Goal: Information Seeking & Learning: Learn about a topic

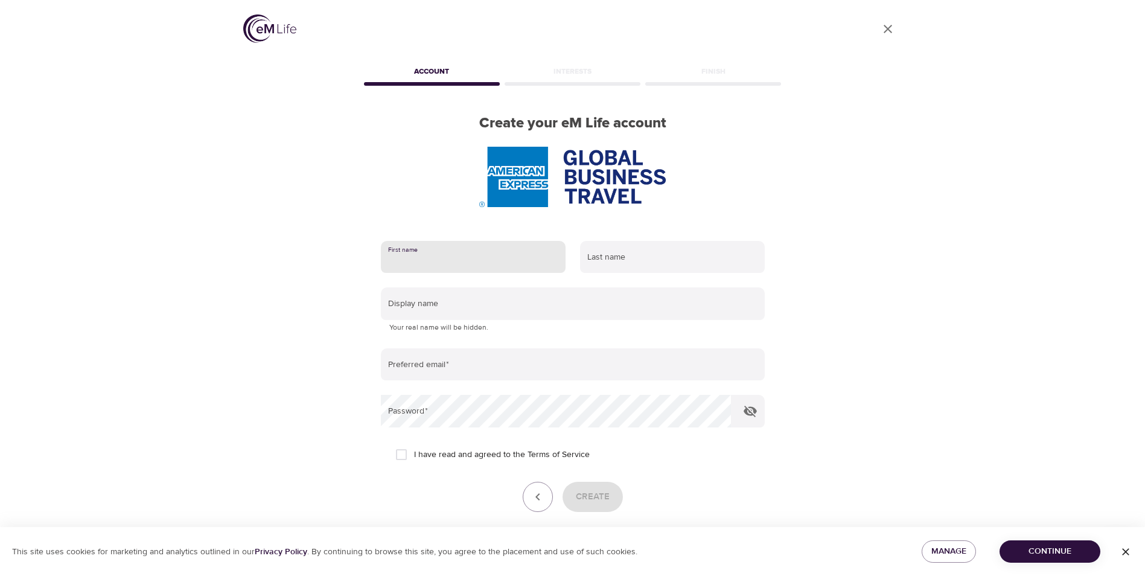
click at [417, 253] on input "text" at bounding box center [473, 257] width 185 height 33
type input "Dominika"
type input "Daczkowska"
type input "DOMINIKA.DACZKOWSKA@AMEXGBT.COM"
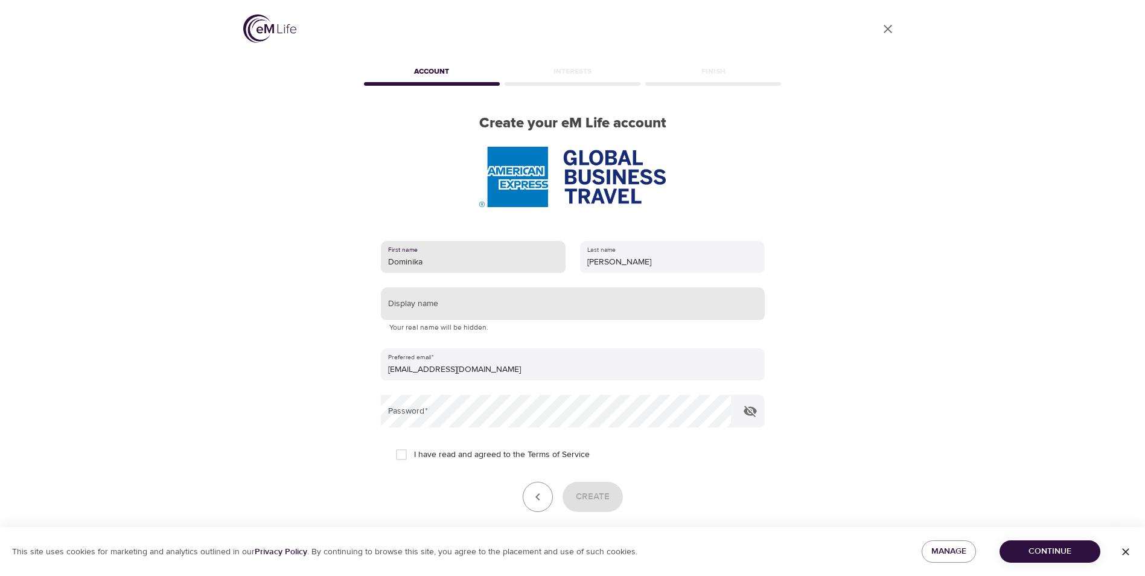
click at [466, 307] on input "text" at bounding box center [573, 303] width 384 height 33
type input "Domsa"
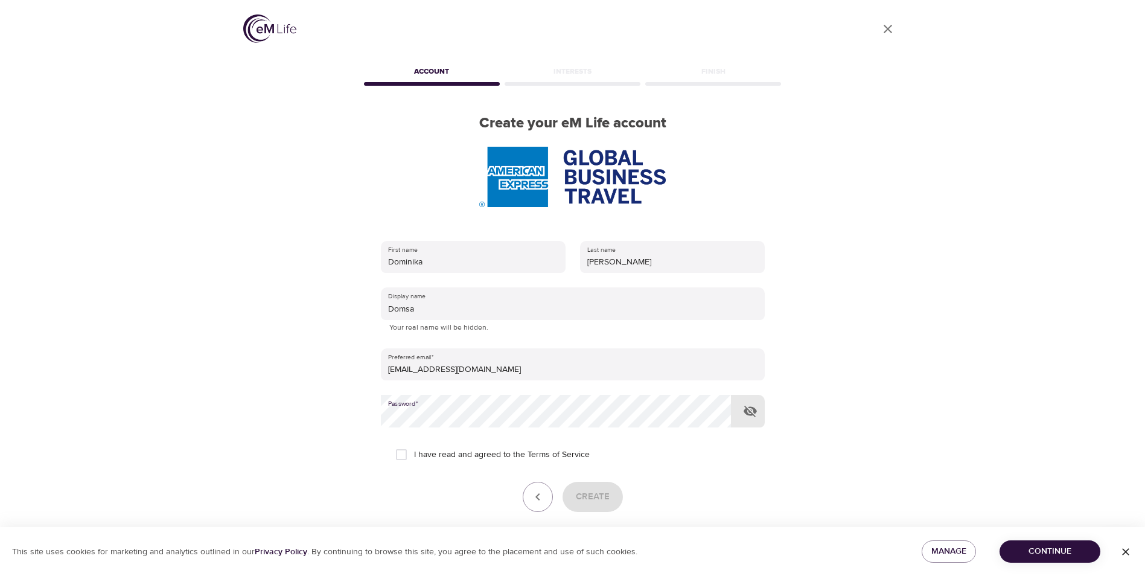
click at [396, 454] on input "I have read and agreed to the Terms of Service" at bounding box center [401, 454] width 25 height 25
checkbox input "true"
click at [749, 408] on icon "button" at bounding box center [750, 411] width 13 height 11
click at [749, 408] on icon "button" at bounding box center [750, 411] width 13 height 9
click at [599, 499] on span "Create" at bounding box center [593, 497] width 34 height 16
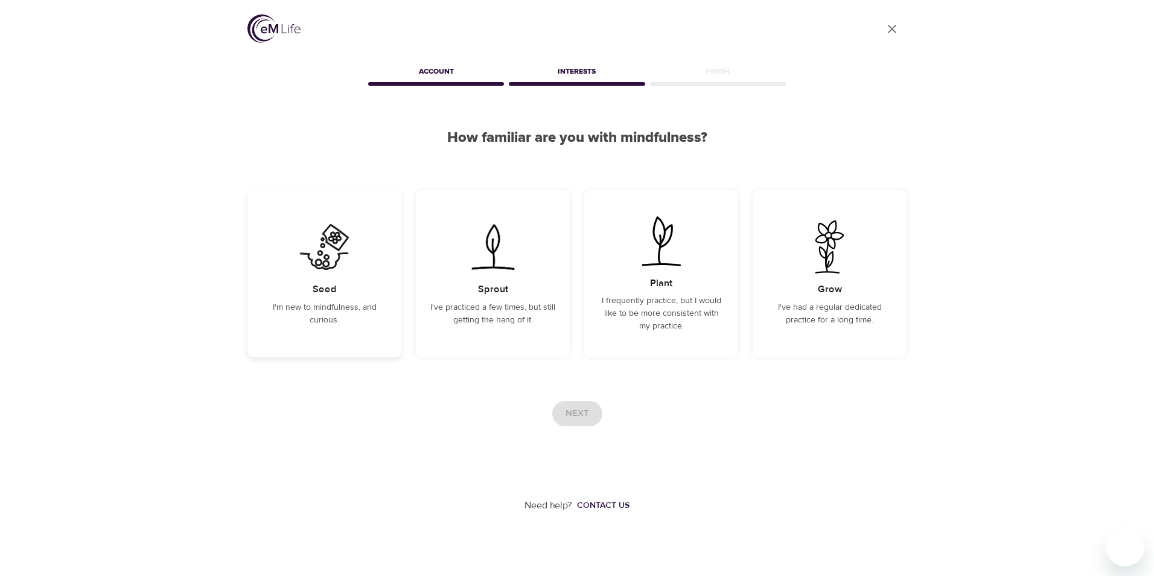
click at [327, 261] on img at bounding box center [324, 246] width 61 height 53
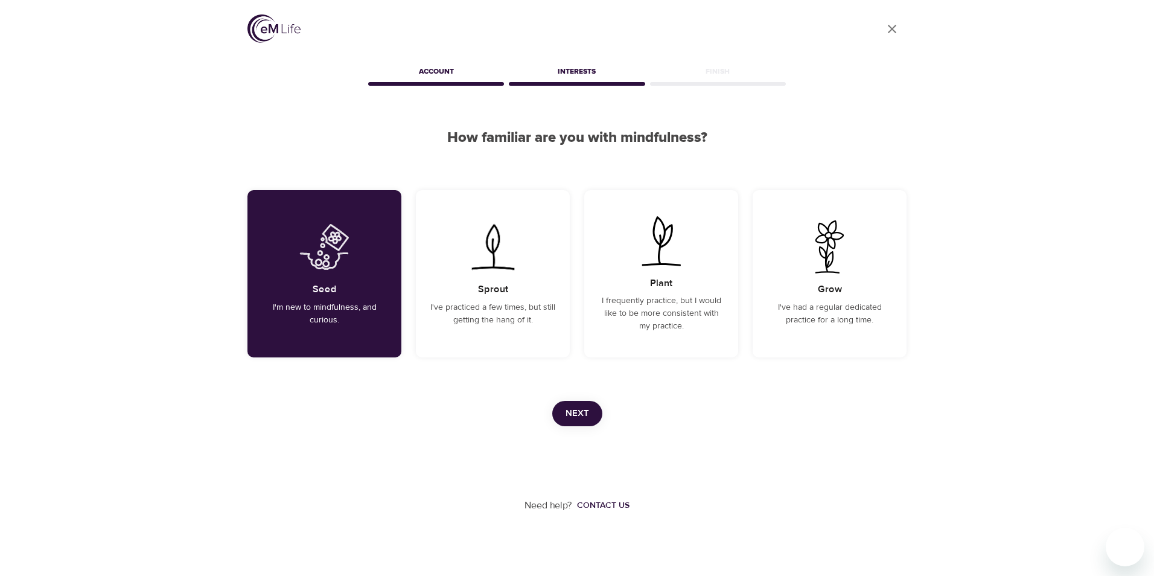
click at [586, 416] on span "Next" at bounding box center [578, 414] width 24 height 16
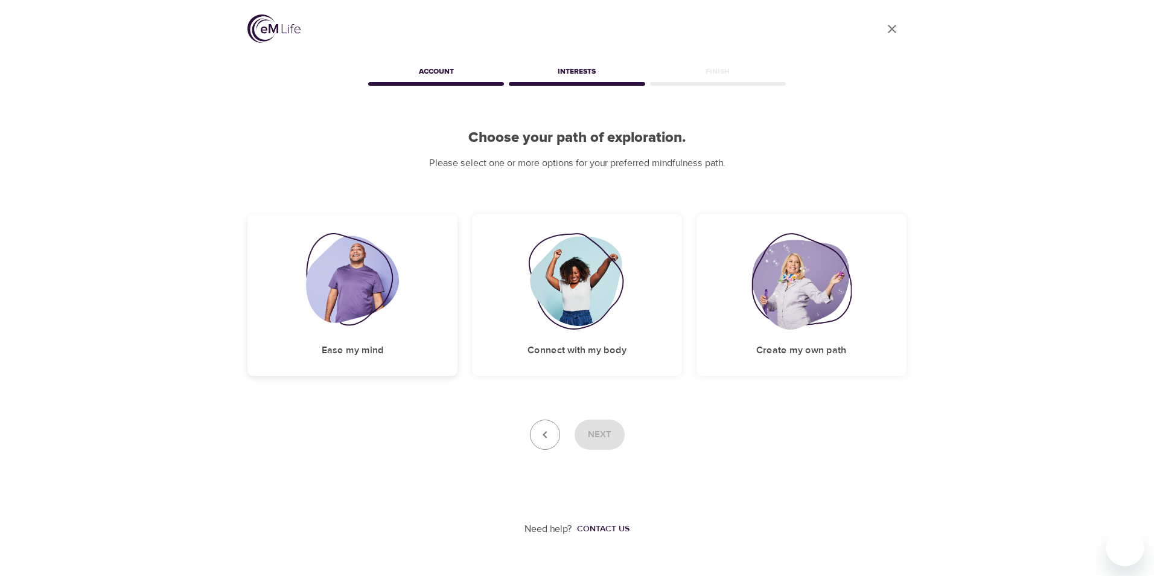
click at [386, 276] on img at bounding box center [353, 281] width 94 height 97
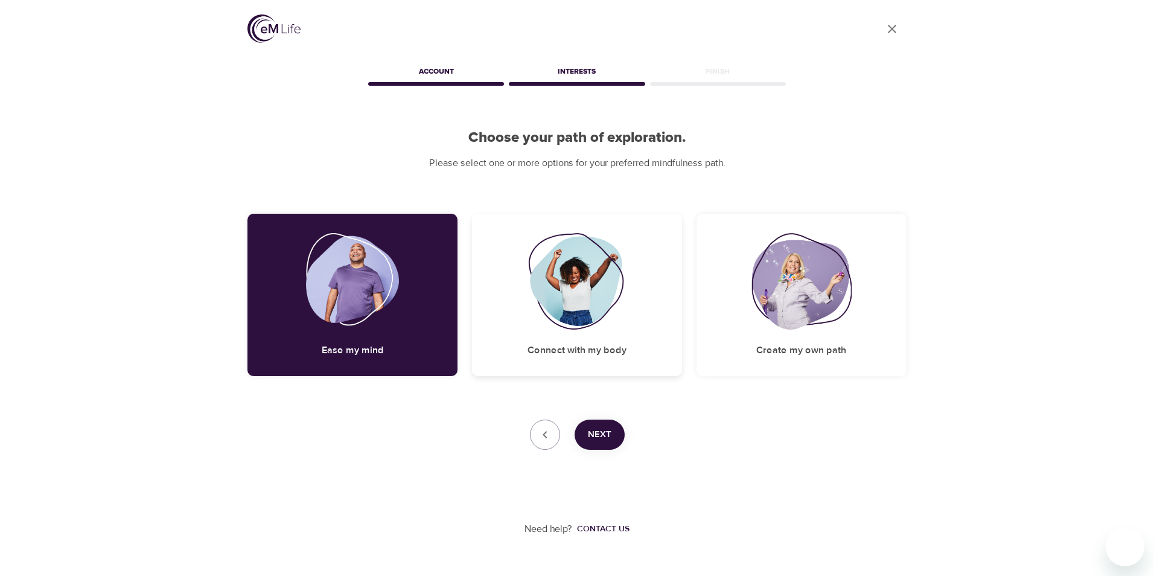
click at [544, 296] on img at bounding box center [577, 281] width 98 height 97
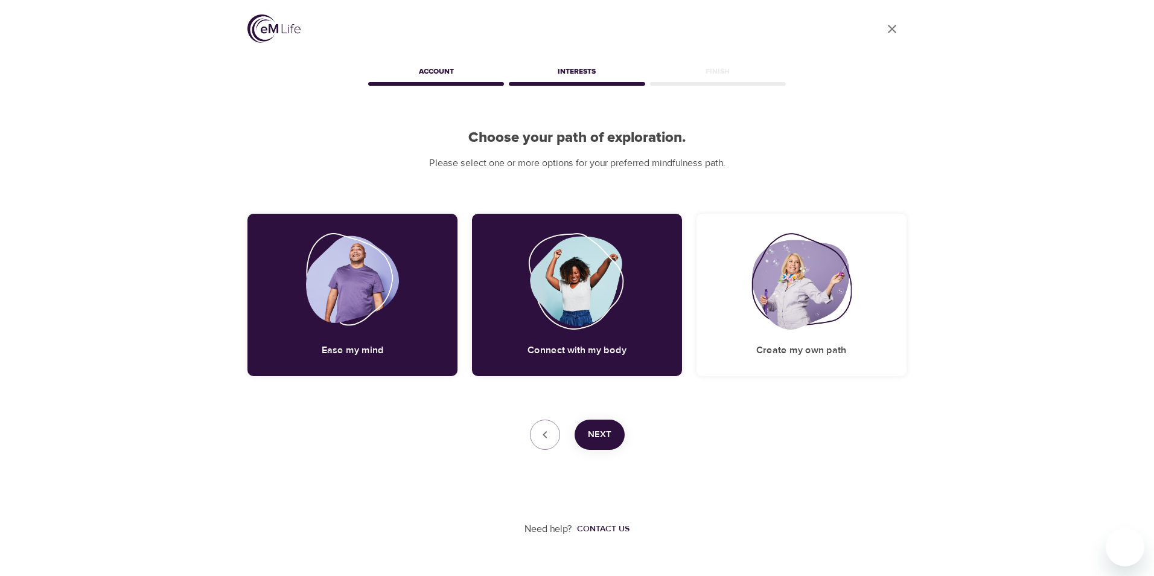
click at [608, 439] on span "Next" at bounding box center [600, 435] width 24 height 16
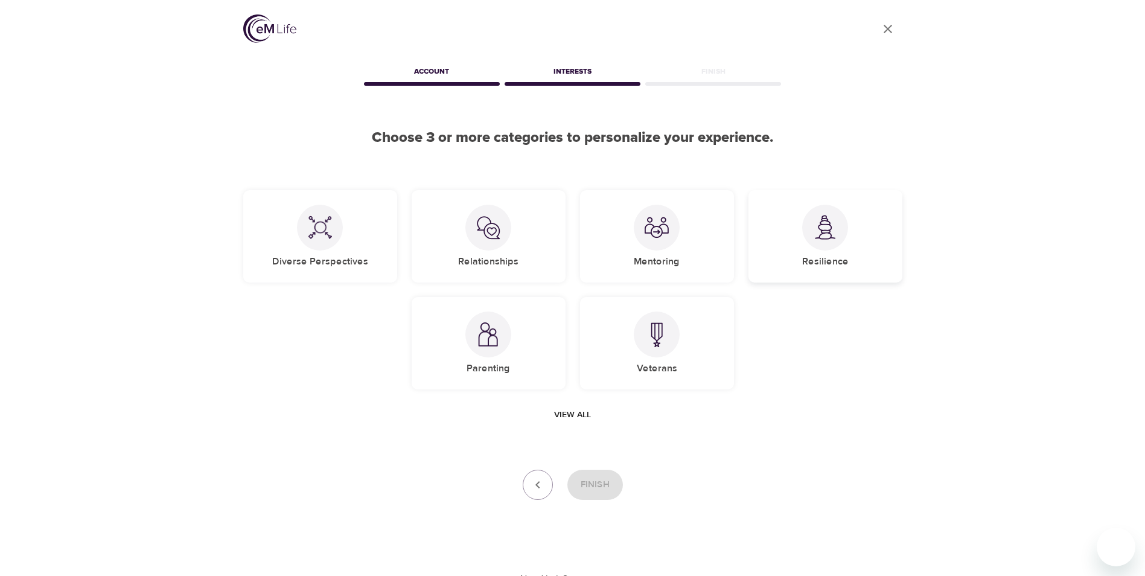
click at [828, 225] on img at bounding box center [825, 227] width 24 height 25
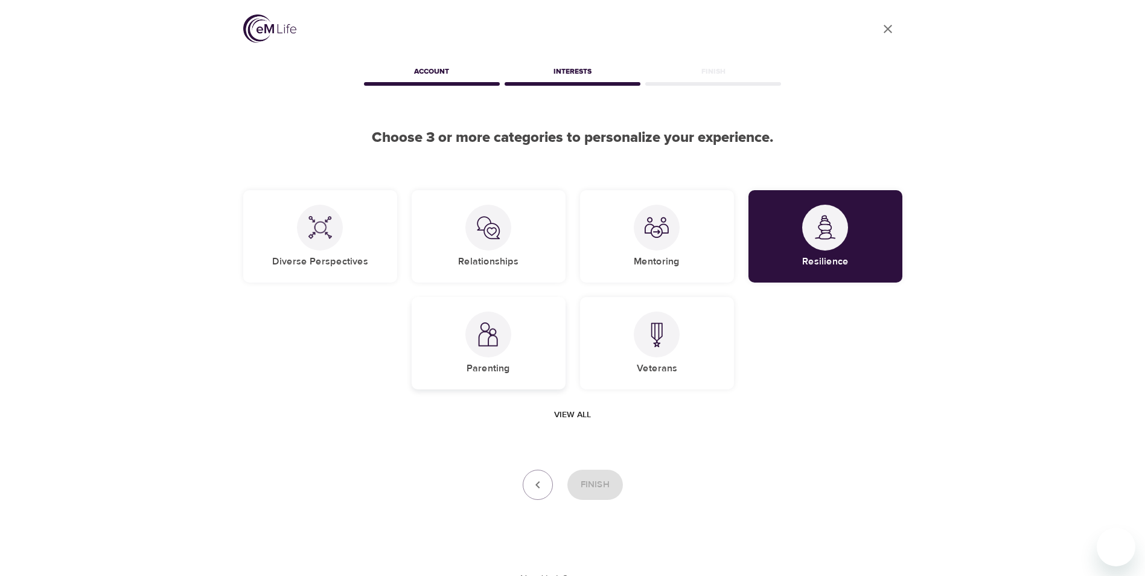
click at [480, 316] on div at bounding box center [488, 334] width 46 height 46
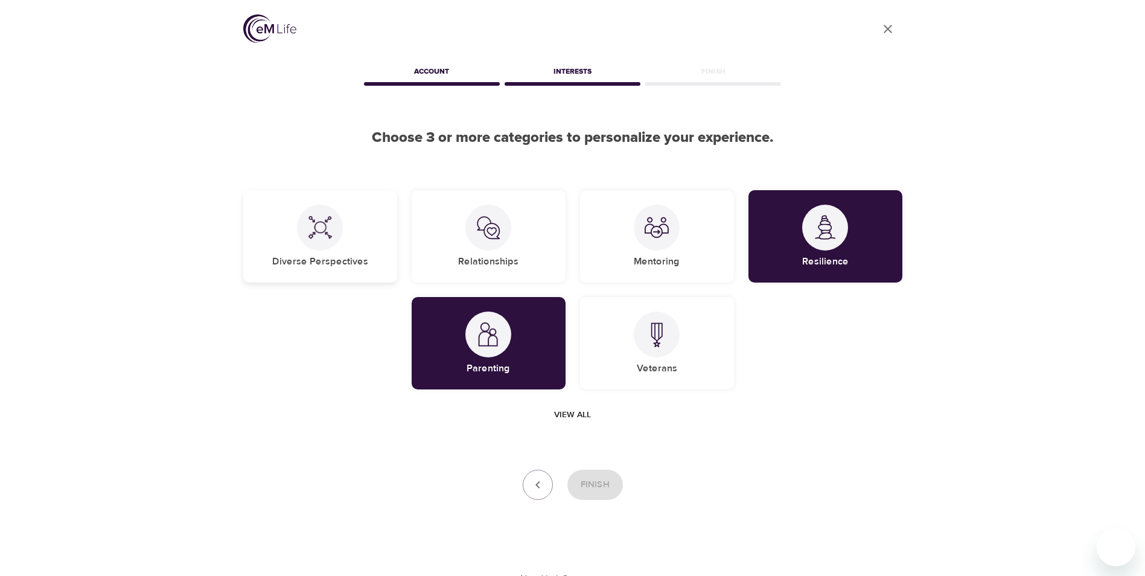
click at [324, 219] on img at bounding box center [320, 227] width 24 height 24
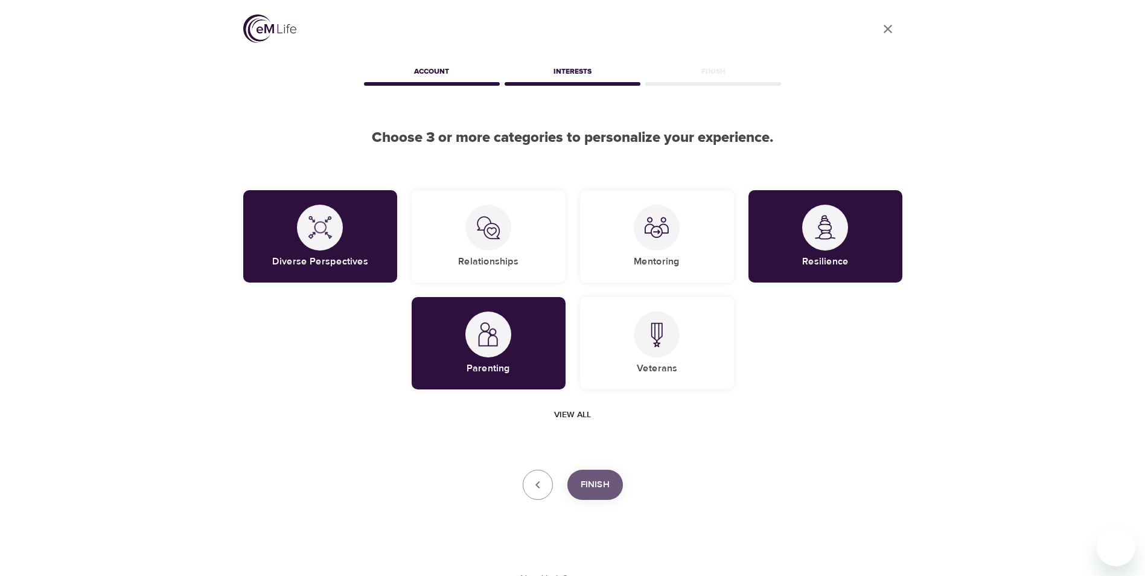
click at [603, 487] on span "Finish" at bounding box center [595, 485] width 29 height 16
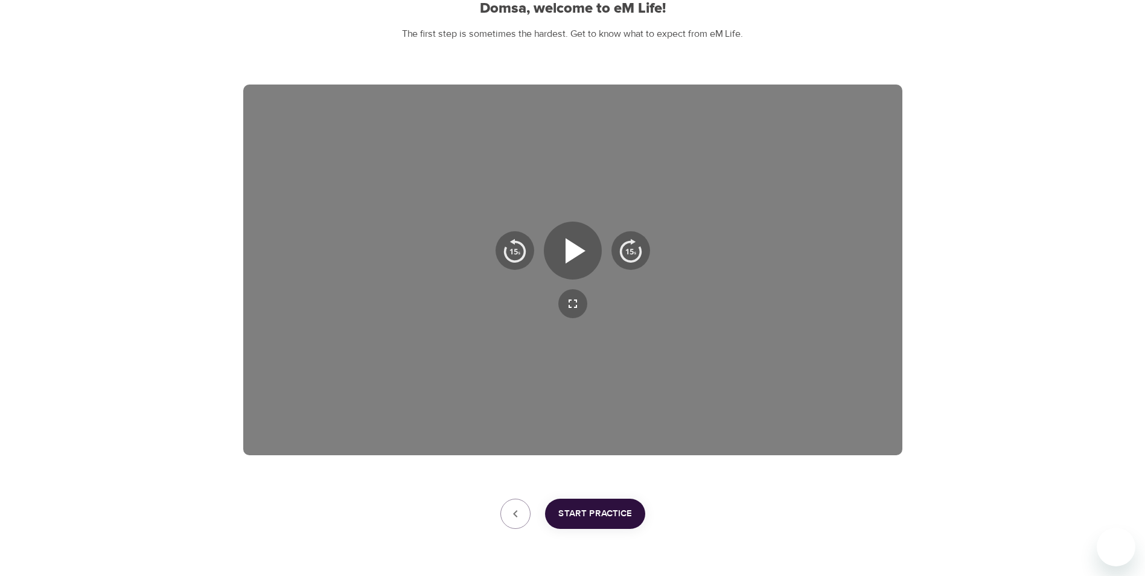
scroll to position [108, 0]
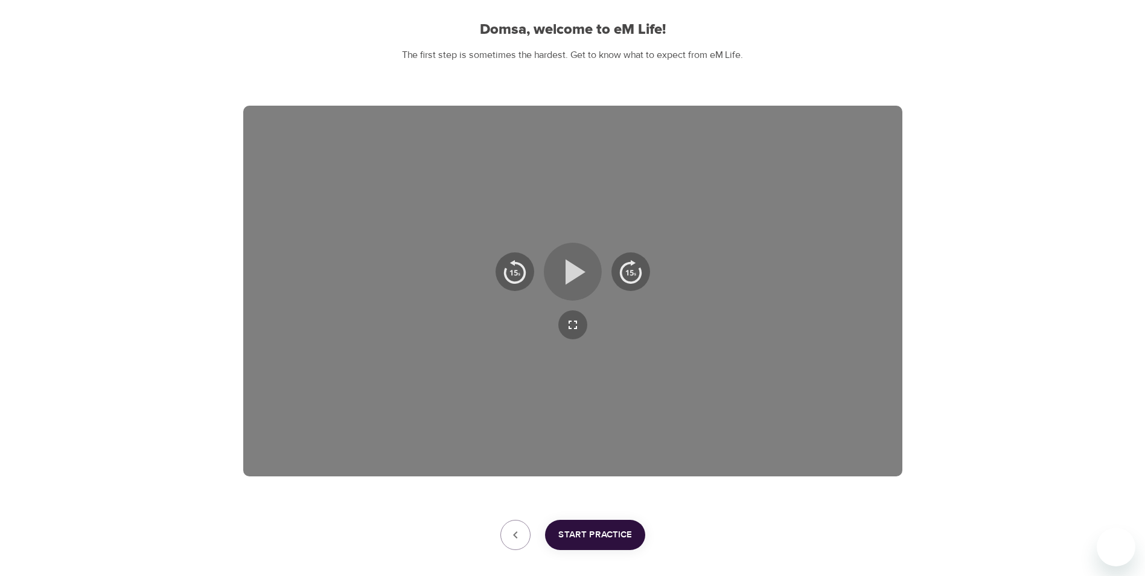
click at [561, 269] on icon "button" at bounding box center [572, 271] width 43 height 43
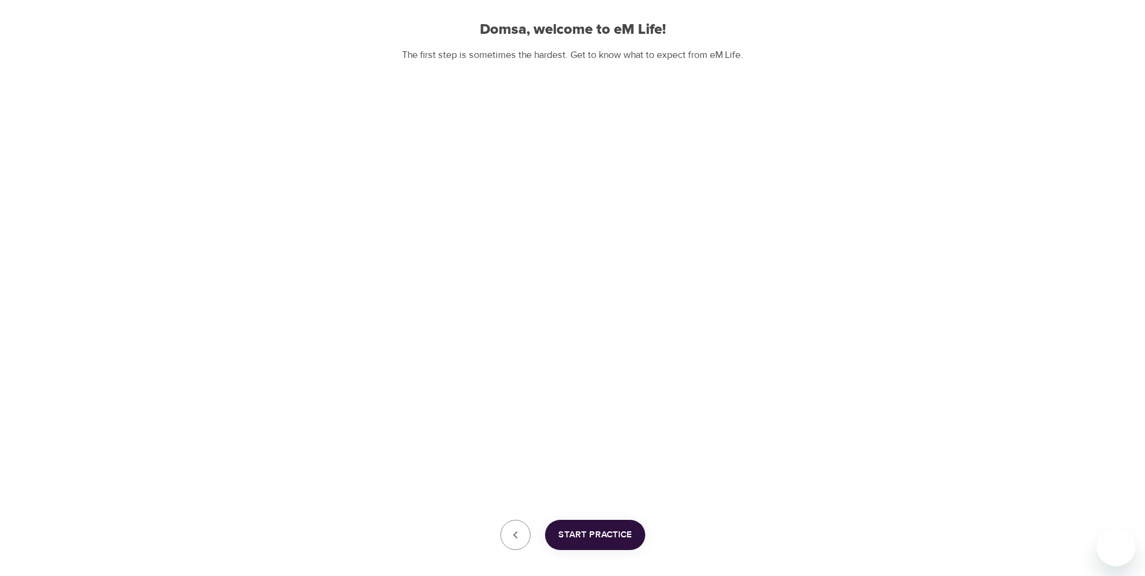
click at [601, 528] on span "Start Practice" at bounding box center [595, 535] width 74 height 16
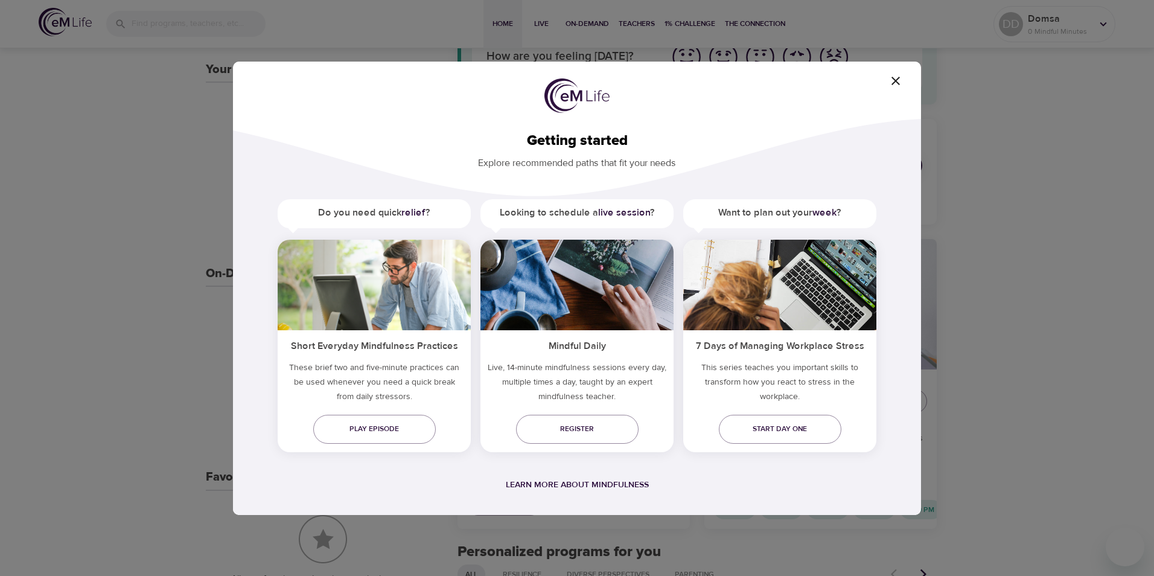
click at [381, 218] on h5 "Do you need quick relief ?" at bounding box center [374, 212] width 193 height 27
click at [389, 406] on h5 "These brief two and five-minute practices can be used whenever you need a quick…" at bounding box center [374, 384] width 193 height 48
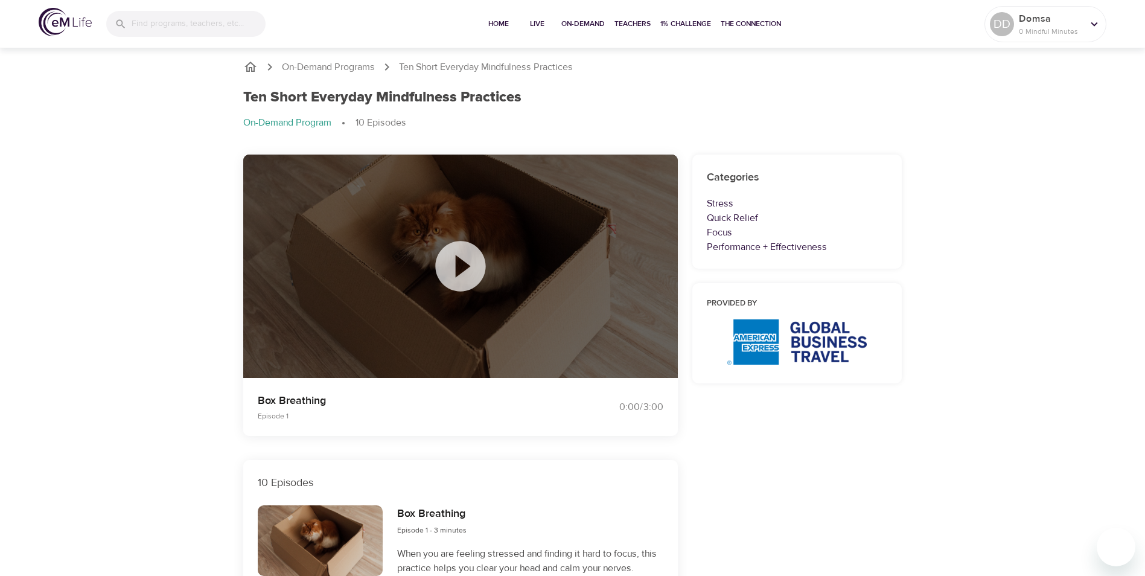
click at [468, 274] on icon at bounding box center [460, 266] width 50 height 50
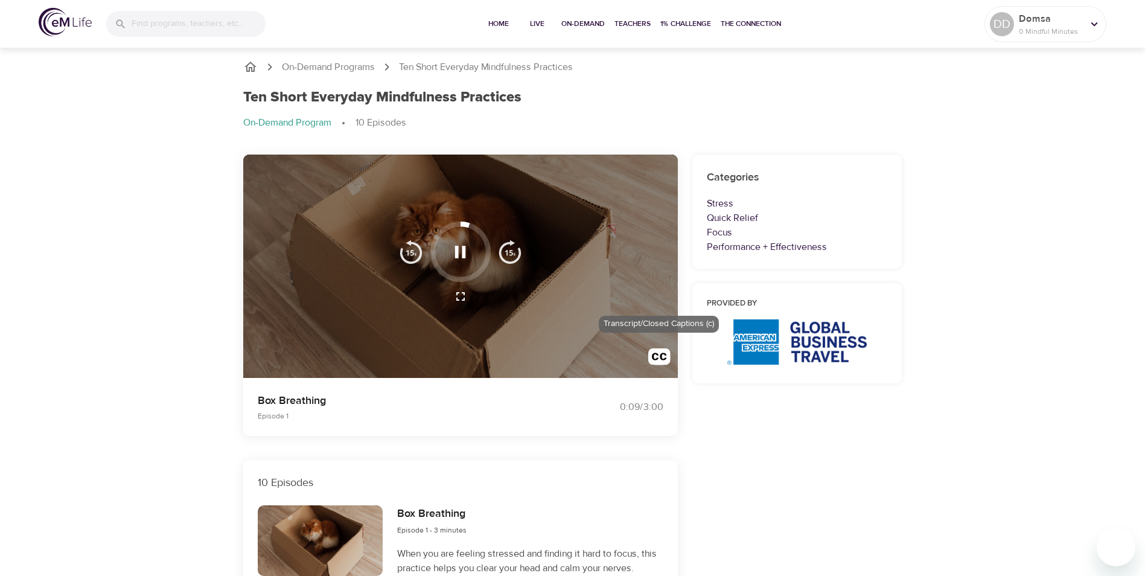
click at [663, 357] on img "button" at bounding box center [659, 359] width 22 height 22
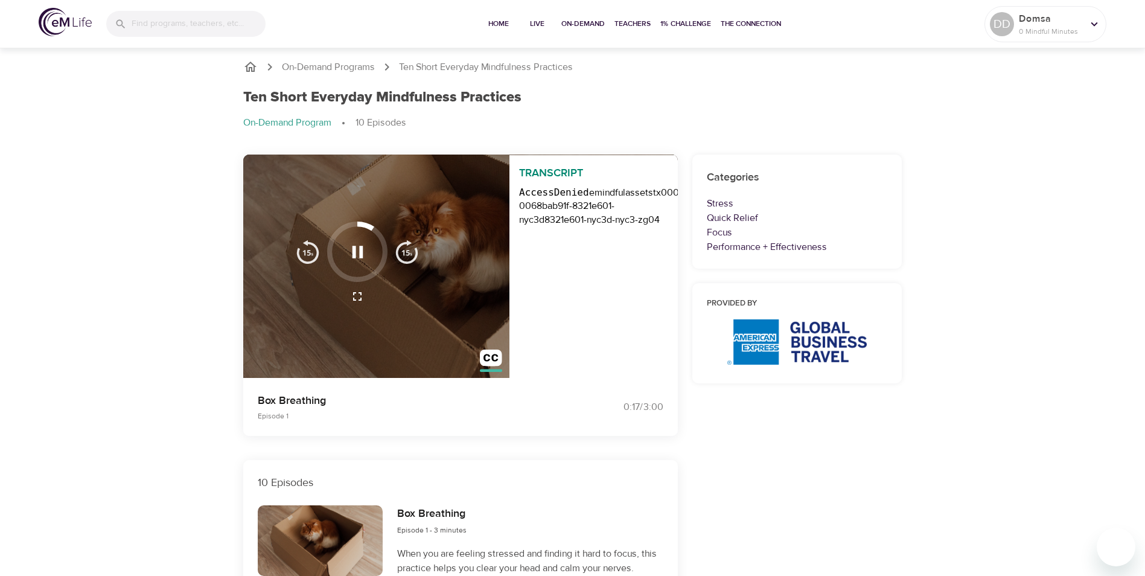
click at [491, 359] on img "button" at bounding box center [491, 360] width 22 height 22
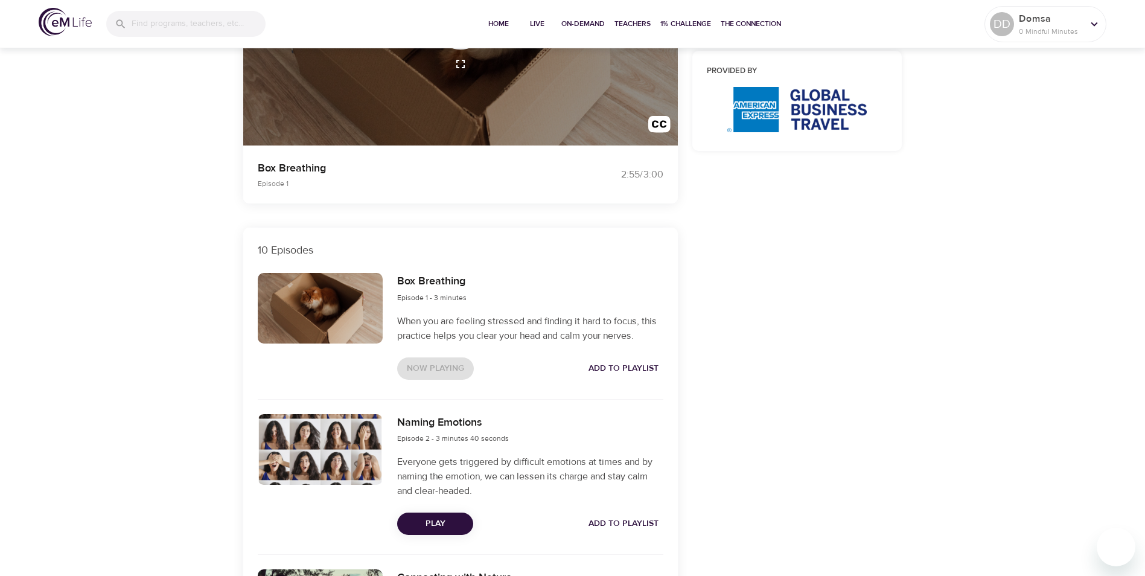
scroll to position [241, 0]
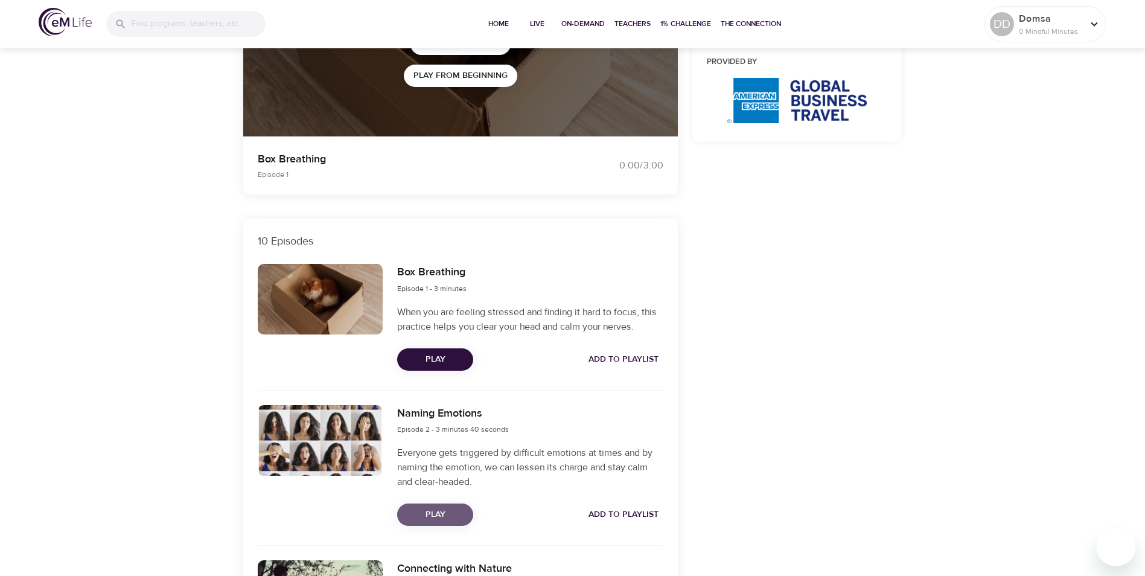
click at [416, 508] on span "Play" at bounding box center [435, 514] width 57 height 15
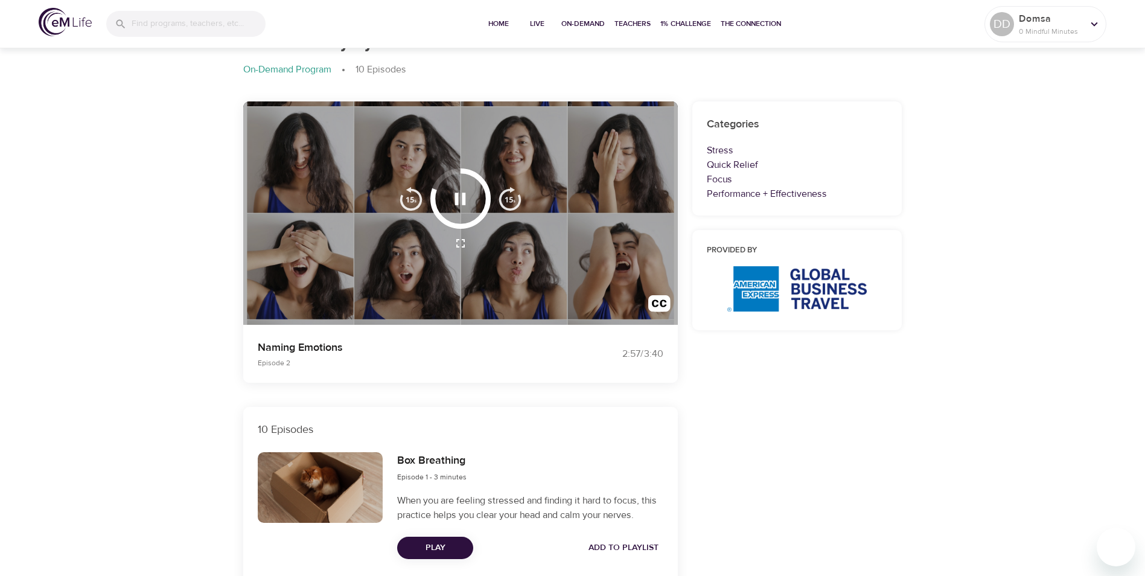
scroll to position [0, 0]
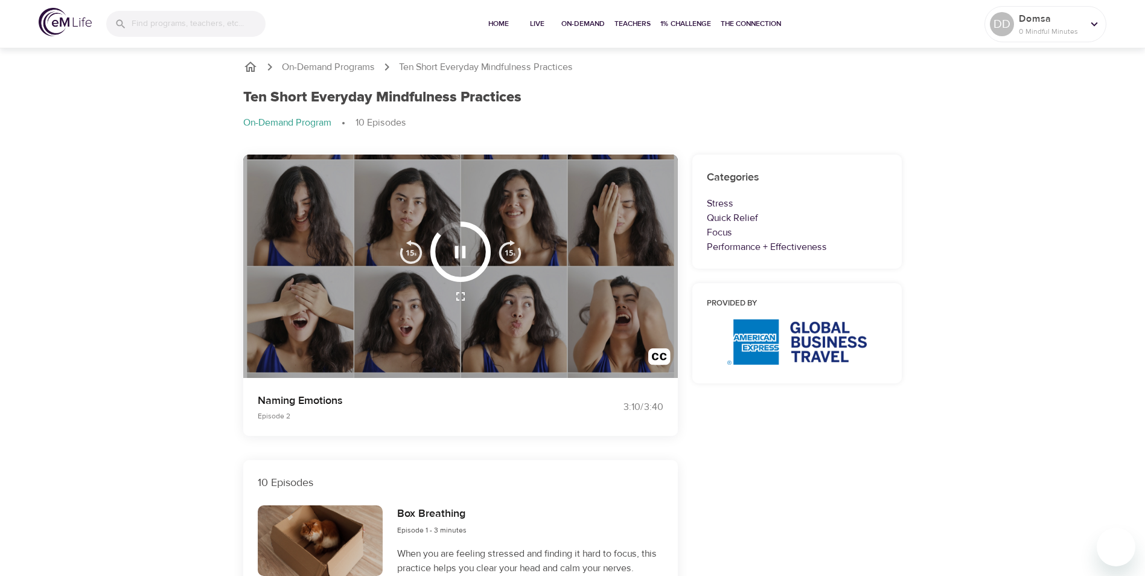
drag, startPoint x: 570, startPoint y: 22, endPoint x: 951, endPoint y: 88, distance: 385.9
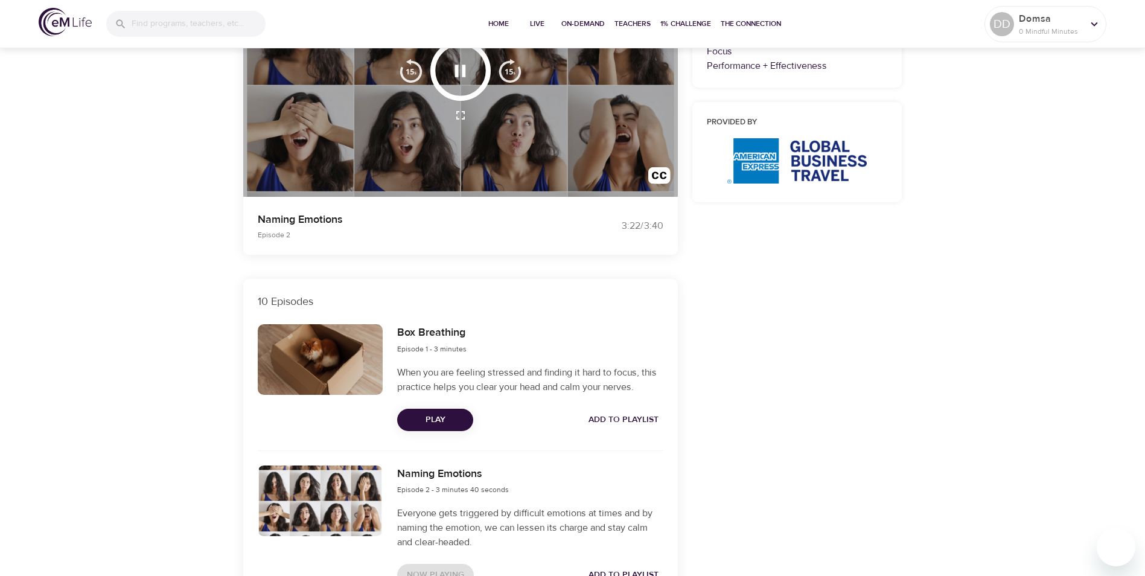
scroll to position [362, 0]
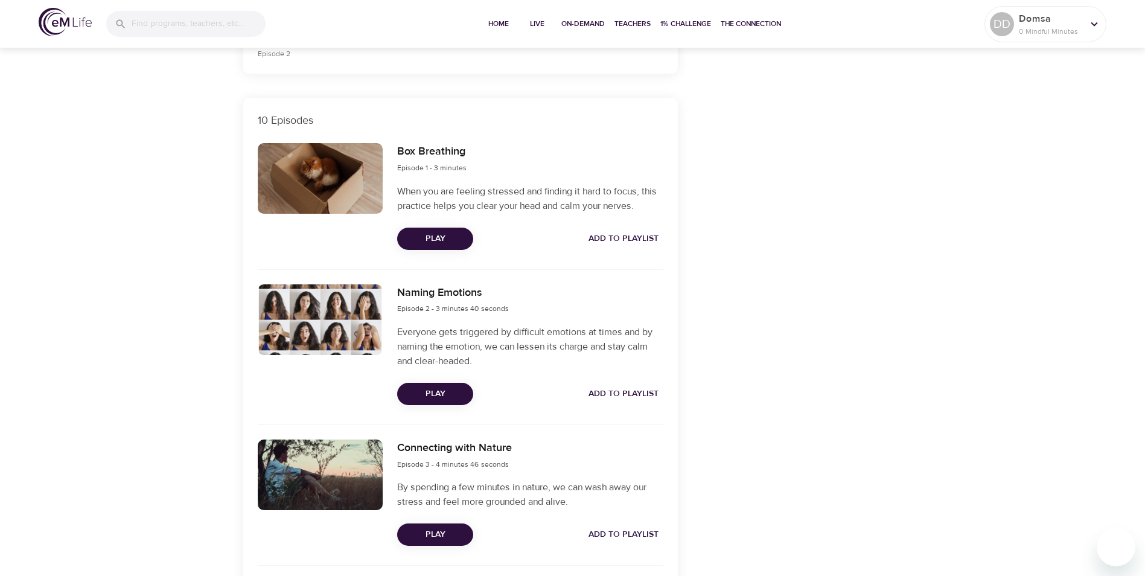
click at [433, 533] on span "Play" at bounding box center [435, 534] width 57 height 15
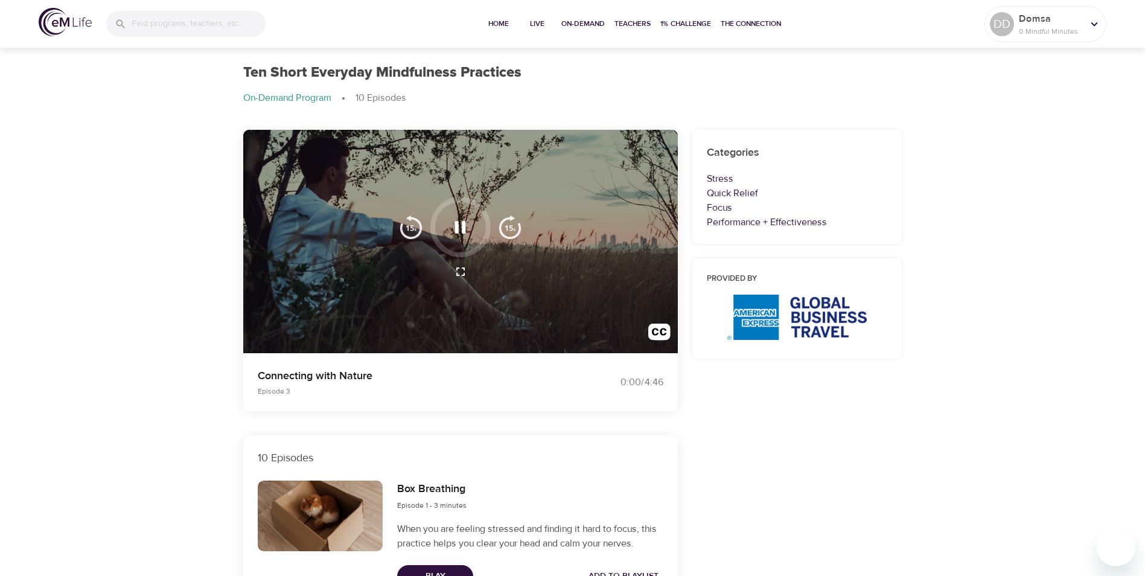
scroll to position [0, 0]
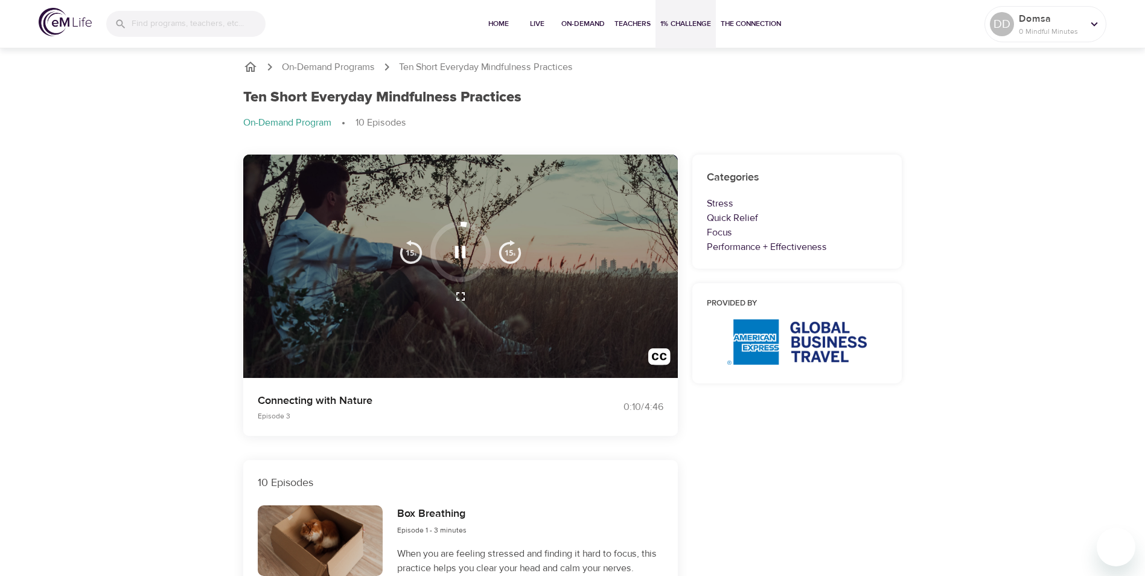
click at [684, 24] on span "1% Challenge" at bounding box center [685, 24] width 51 height 13
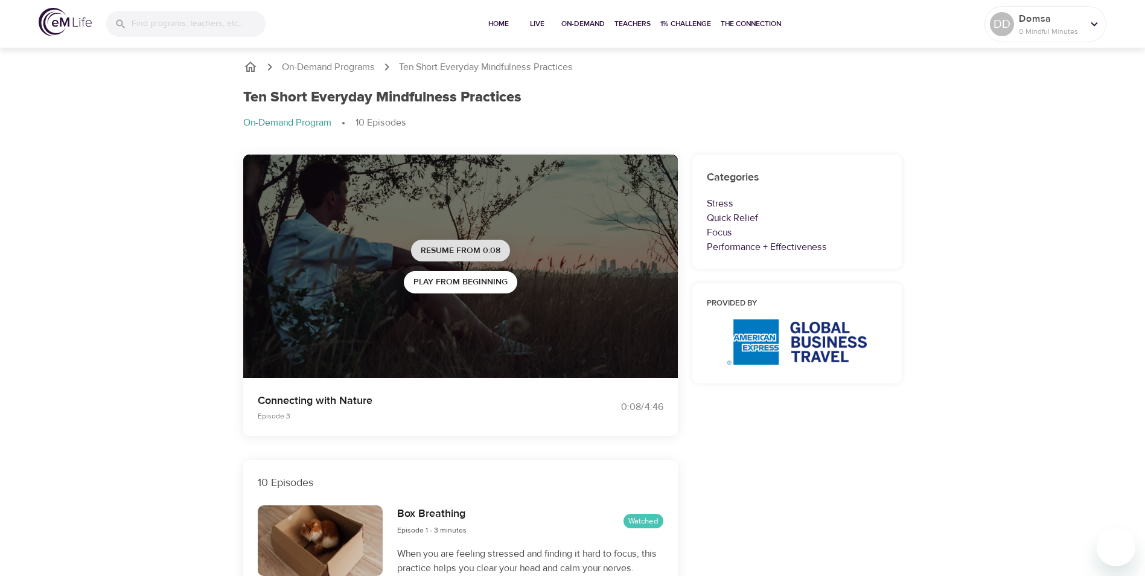
click at [465, 251] on span "Resume from 0:08" at bounding box center [461, 250] width 80 height 15
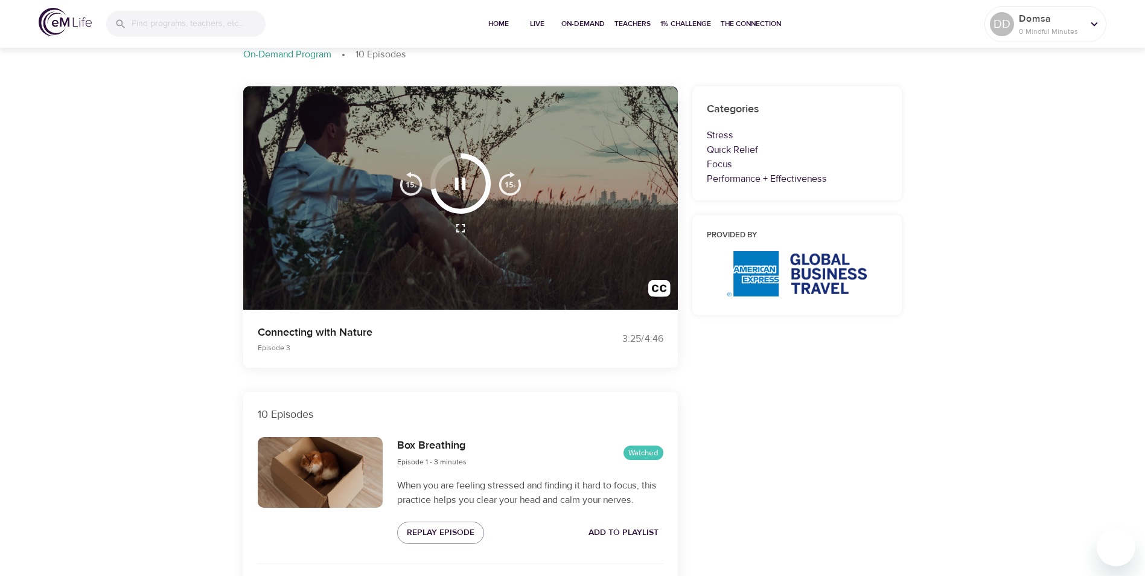
scroll to position [60, 0]
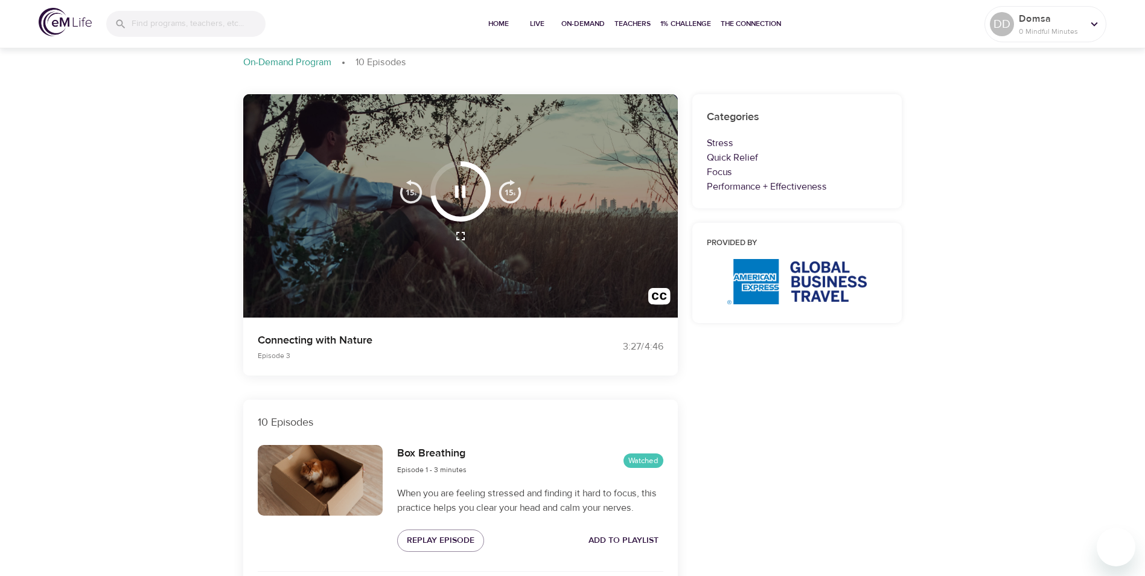
click at [506, 193] on img "button" at bounding box center [510, 191] width 24 height 24
click at [511, 191] on img "button" at bounding box center [510, 191] width 24 height 24
click at [410, 192] on img "button" at bounding box center [411, 191] width 24 height 24
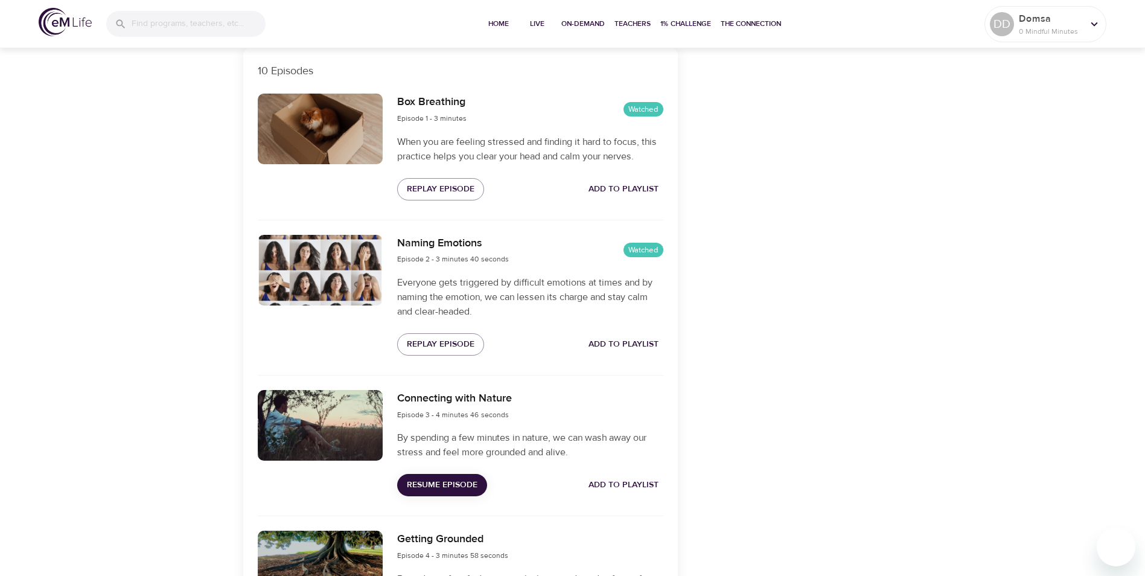
scroll to position [543, 0]
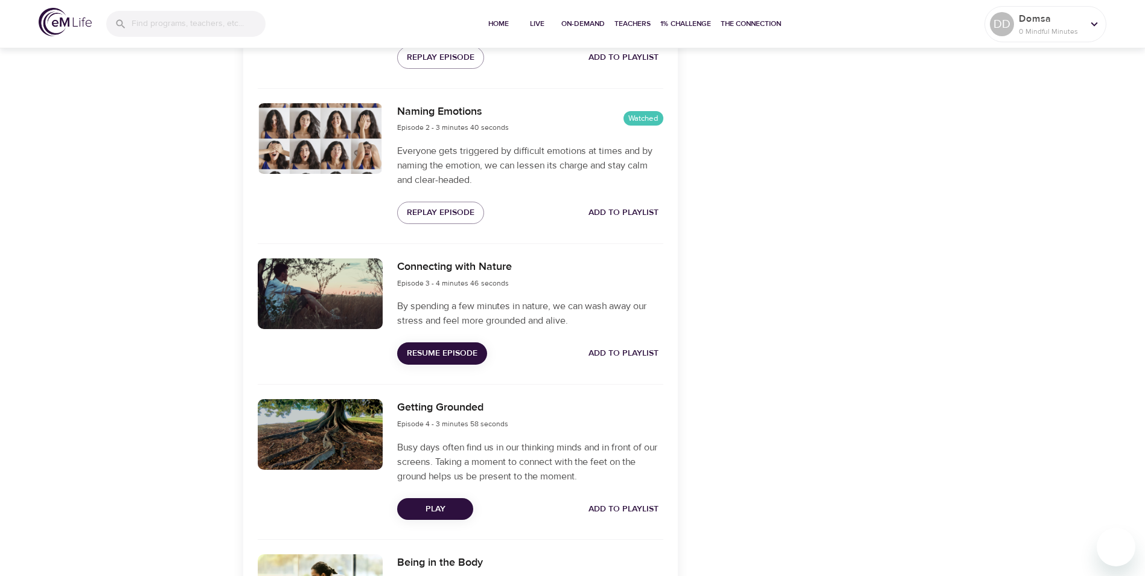
click at [444, 505] on span "Play" at bounding box center [435, 509] width 57 height 15
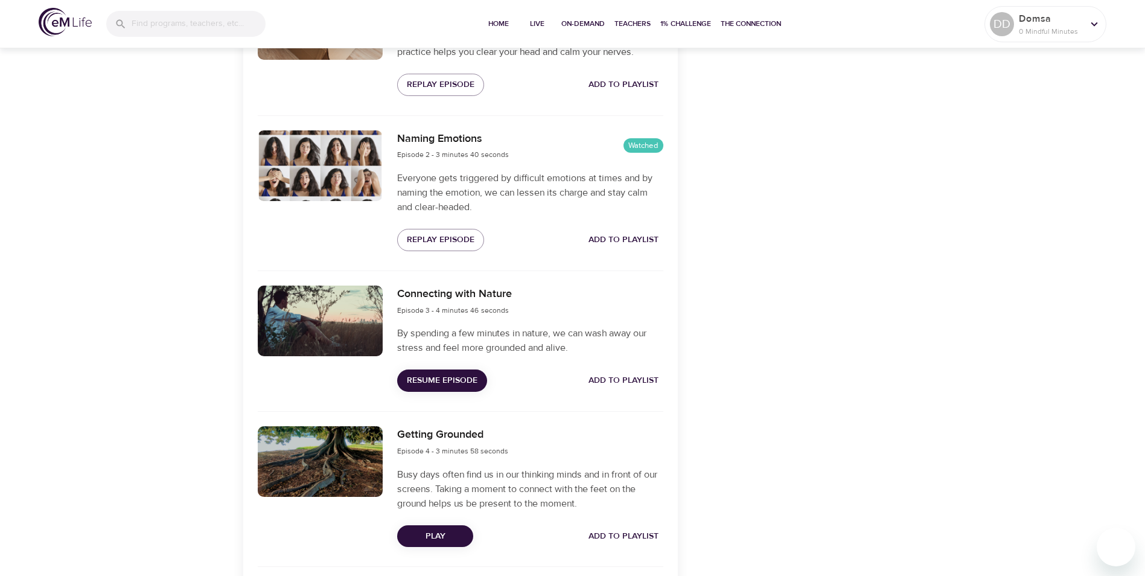
scroll to position [241, 0]
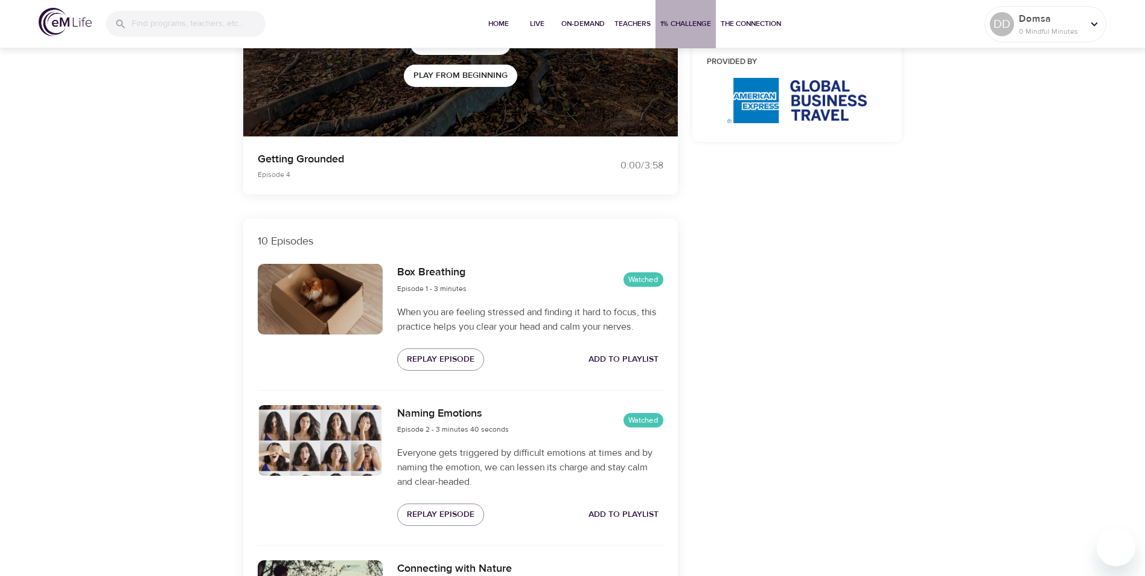
click at [680, 28] on span "1% Challenge" at bounding box center [685, 24] width 51 height 13
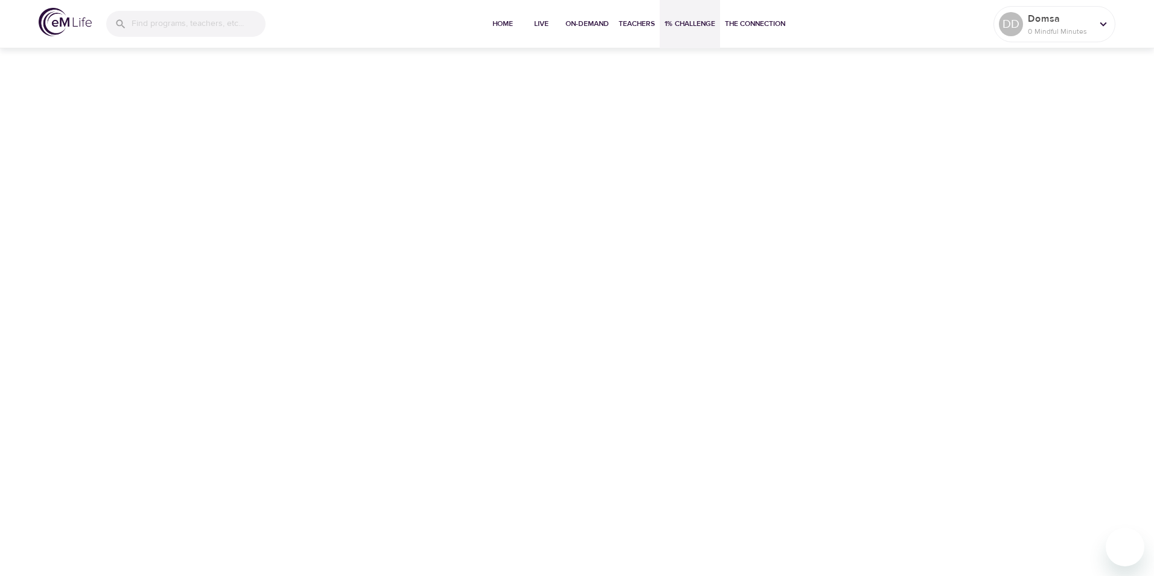
click at [677, 22] on span "1% Challenge" at bounding box center [690, 24] width 51 height 13
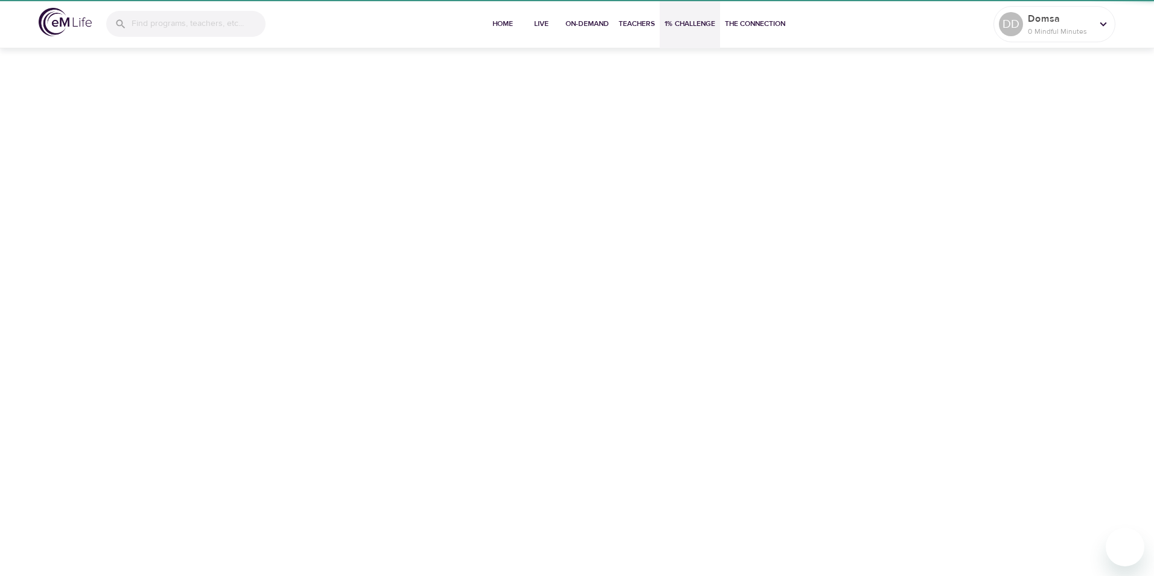
click at [677, 22] on span "1% Challenge" at bounding box center [690, 24] width 51 height 13
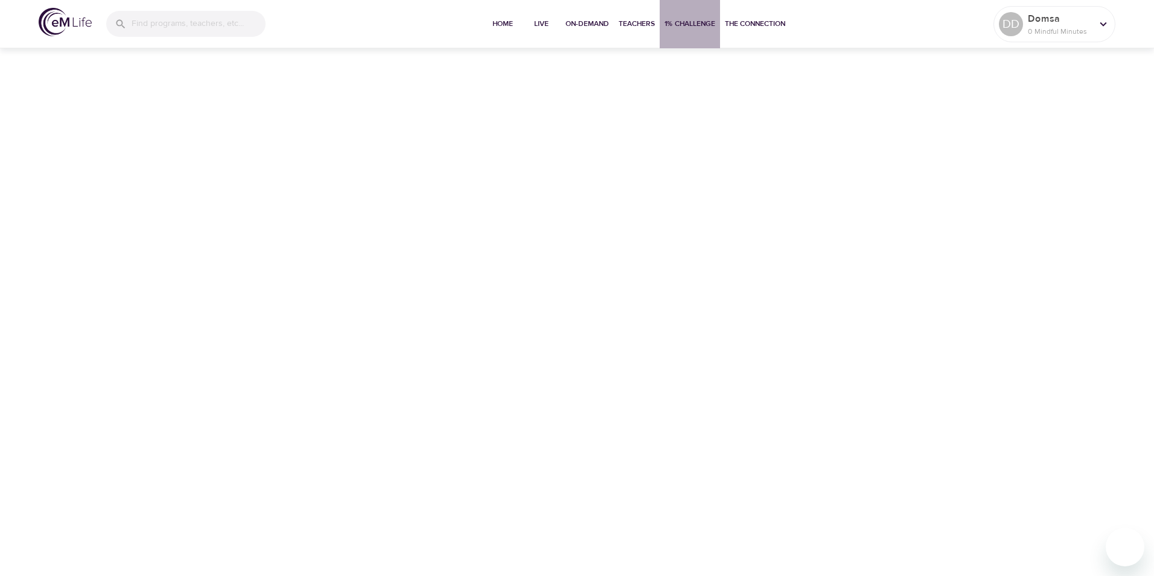
click at [677, 22] on span "1% Challenge" at bounding box center [690, 24] width 51 height 13
click at [583, 25] on span "On-Demand" at bounding box center [587, 24] width 43 height 13
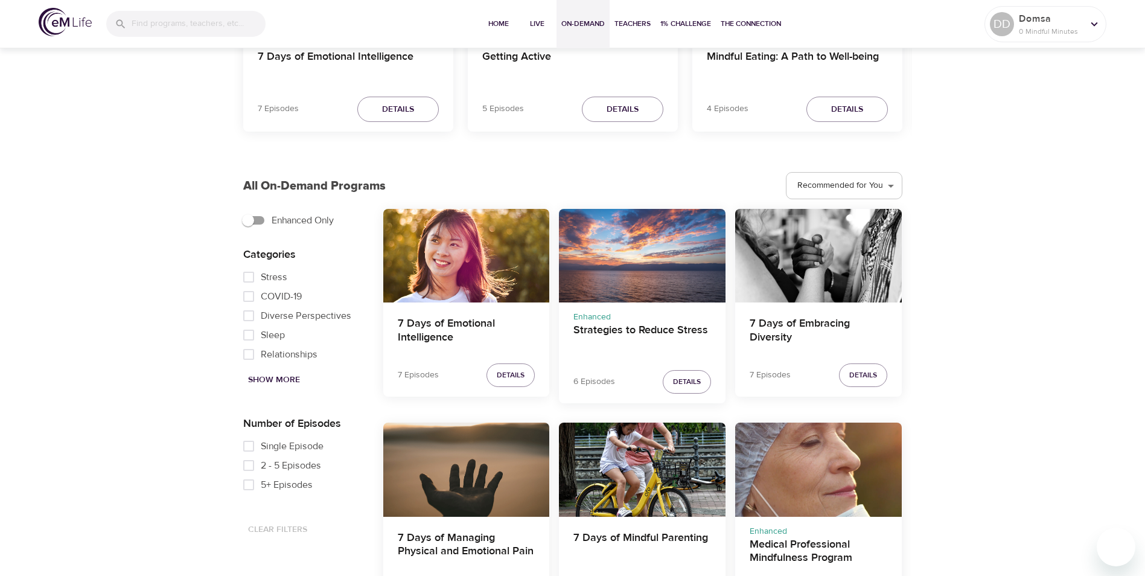
scroll to position [226, 0]
click at [271, 374] on span "Show More" at bounding box center [274, 380] width 52 height 15
click at [250, 352] on input "Burnout" at bounding box center [249, 354] width 24 height 19
checkbox input "true"
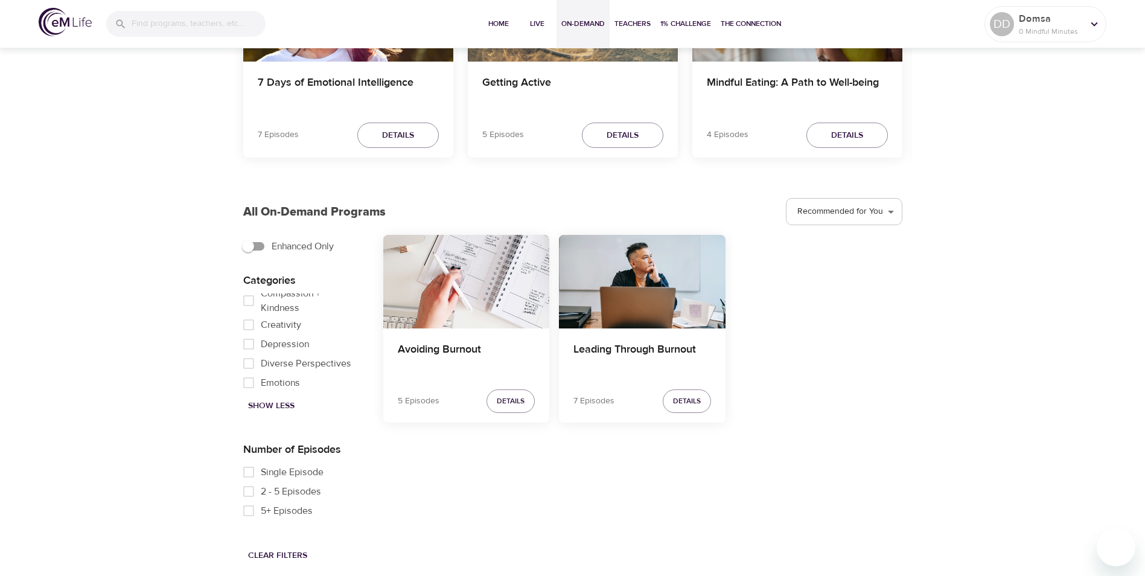
scroll to position [241, 0]
click at [253, 349] on input "Family" at bounding box center [249, 341] width 24 height 19
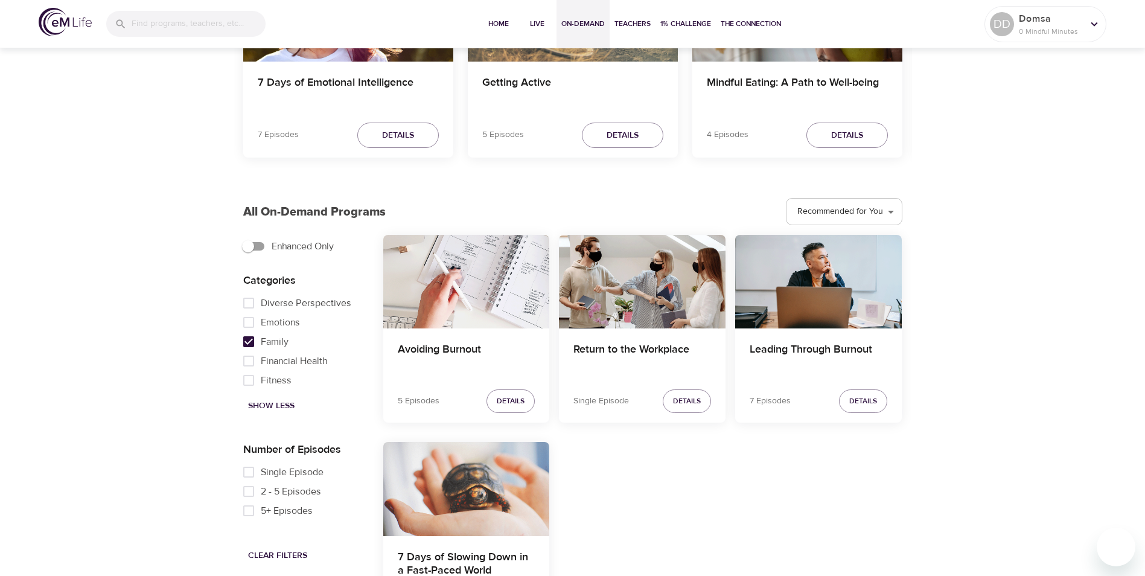
click at [253, 349] on input "Family" at bounding box center [249, 341] width 24 height 19
checkbox input "false"
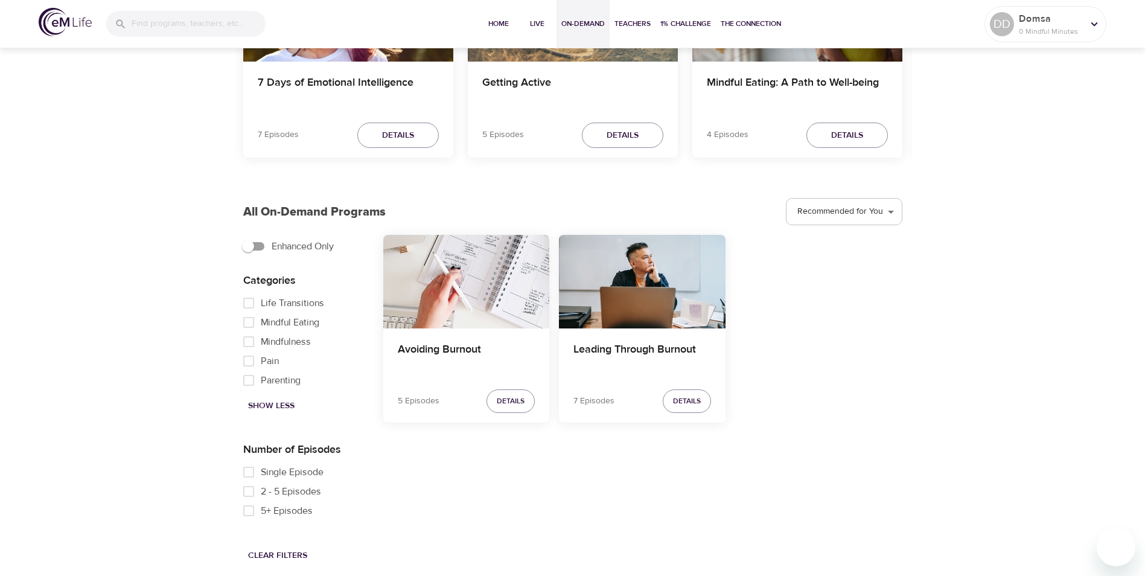
scroll to position [543, 0]
click at [255, 330] on input "Parenting" at bounding box center [249, 319] width 24 height 19
checkbox input "true"
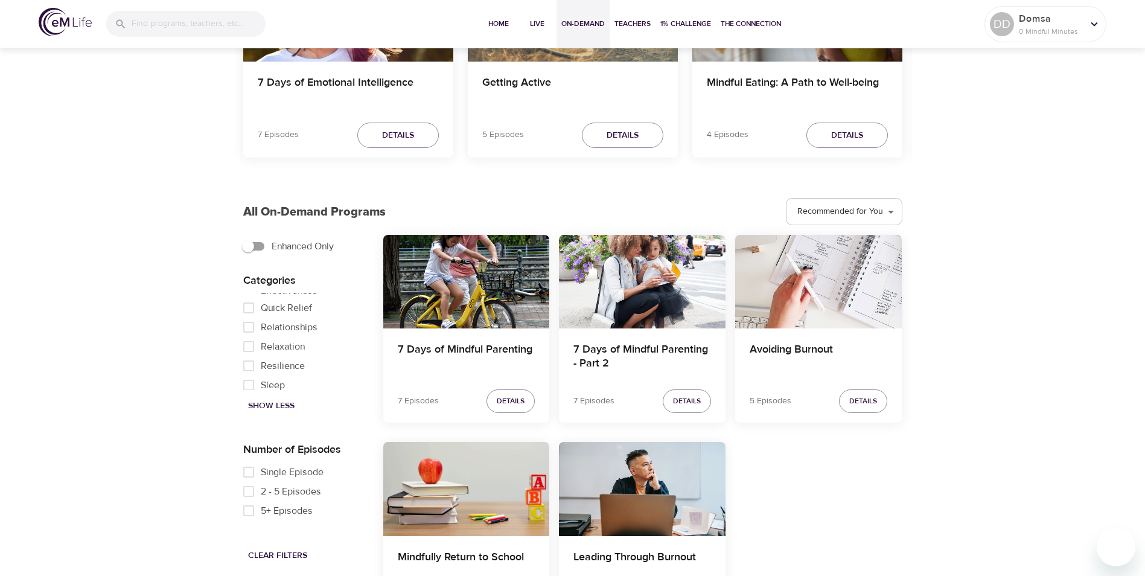
scroll to position [664, 0]
click at [250, 315] on input "Resilience" at bounding box center [249, 305] width 24 height 19
checkbox input "true"
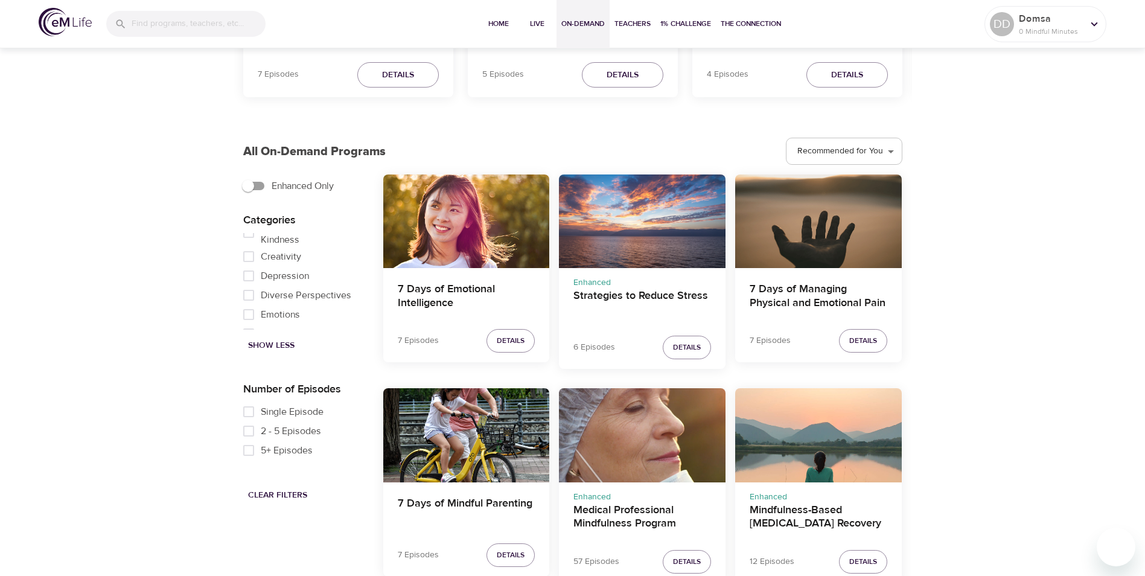
scroll to position [169, 0]
click at [252, 293] on input "Depression" at bounding box center [249, 295] width 24 height 19
checkbox input "true"
click at [693, 347] on span "Details" at bounding box center [687, 347] width 28 height 13
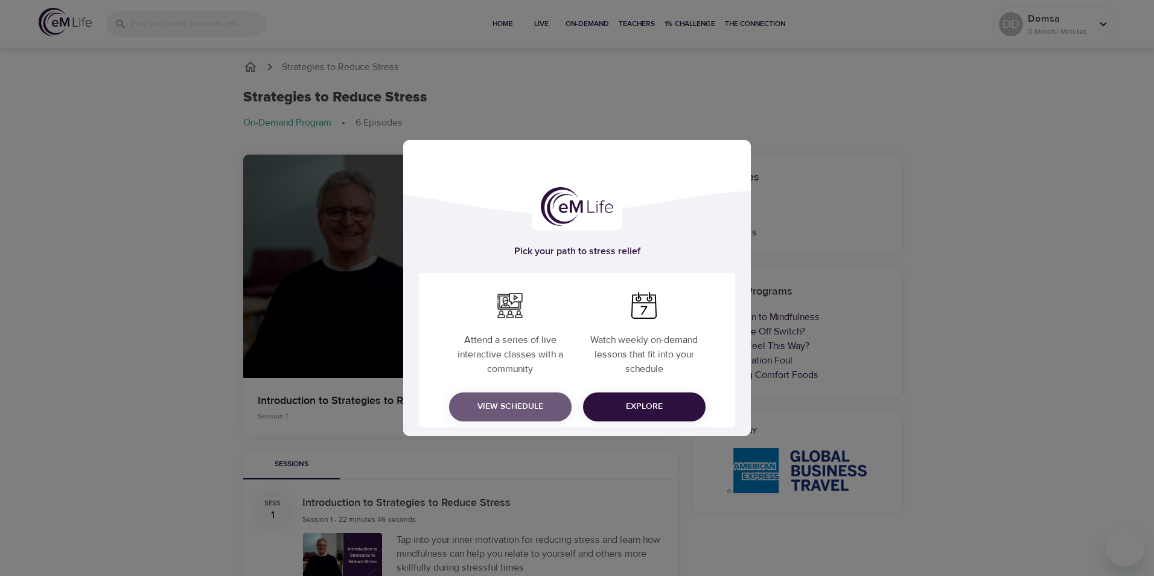
click at [495, 406] on span "View Schedule" at bounding box center [510, 406] width 103 height 15
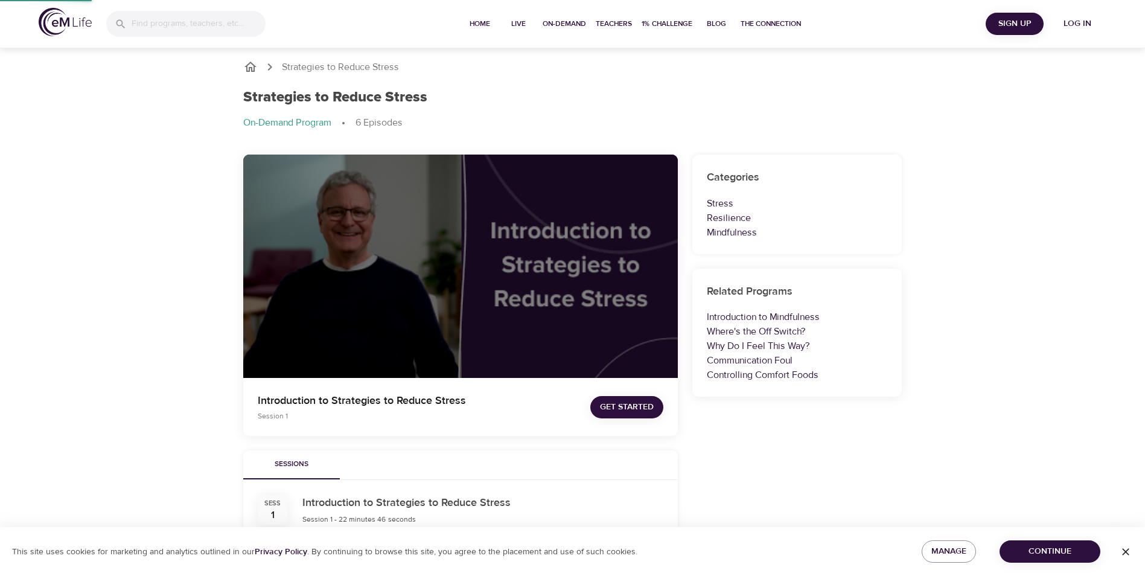
scroll to position [139, 0]
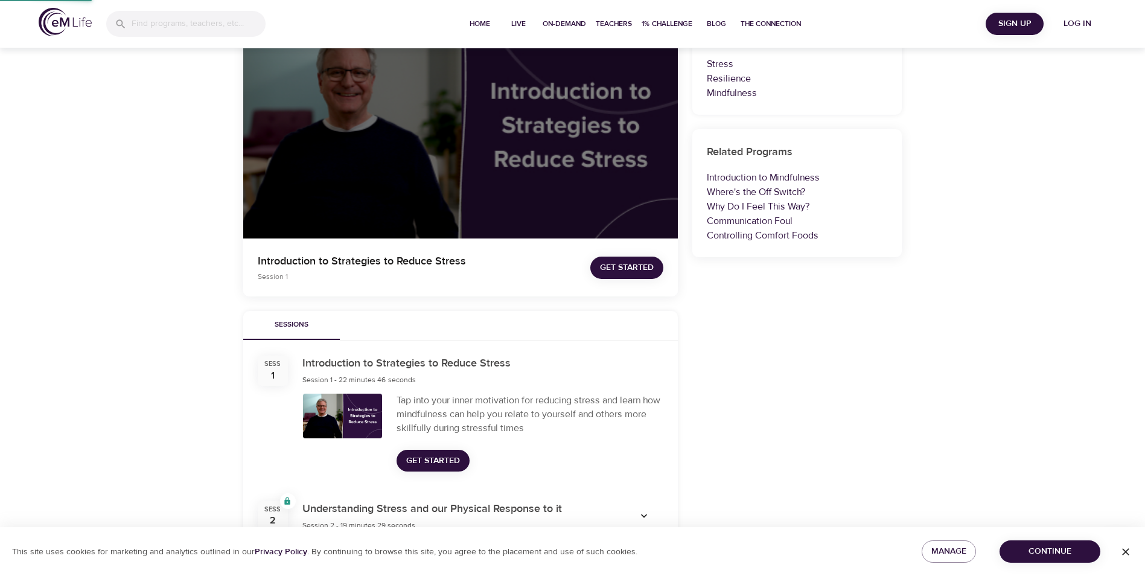
select select "recent"
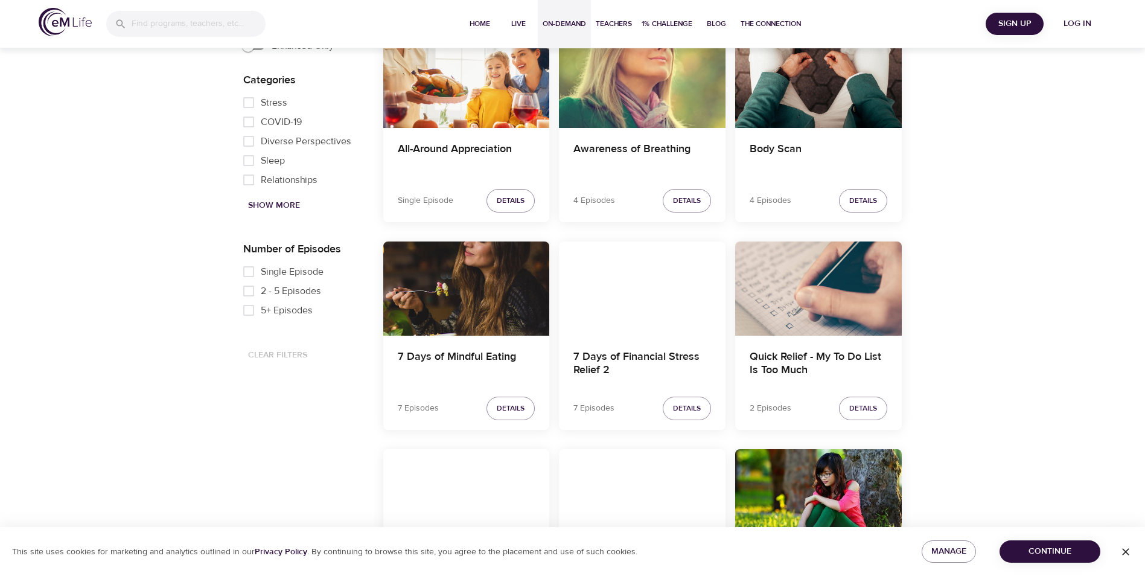
scroll to position [423, 0]
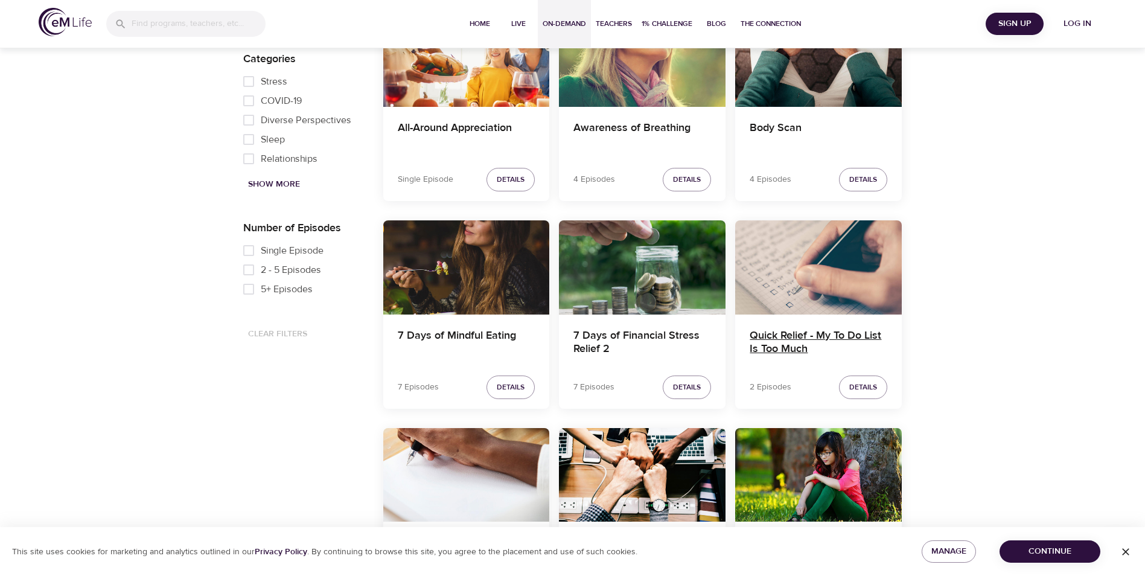
drag, startPoint x: 806, startPoint y: 343, endPoint x: 777, endPoint y: 345, distance: 29.0
click at [777, 345] on h4 "Quick Relief - My To Do List Is Too Much" at bounding box center [819, 343] width 138 height 29
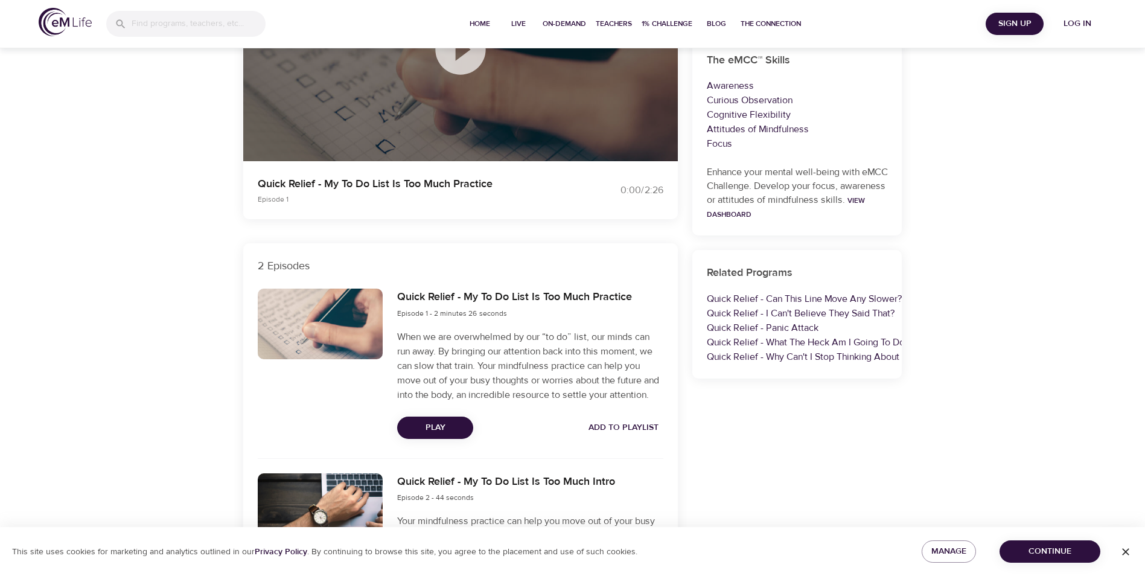
scroll to position [68, 0]
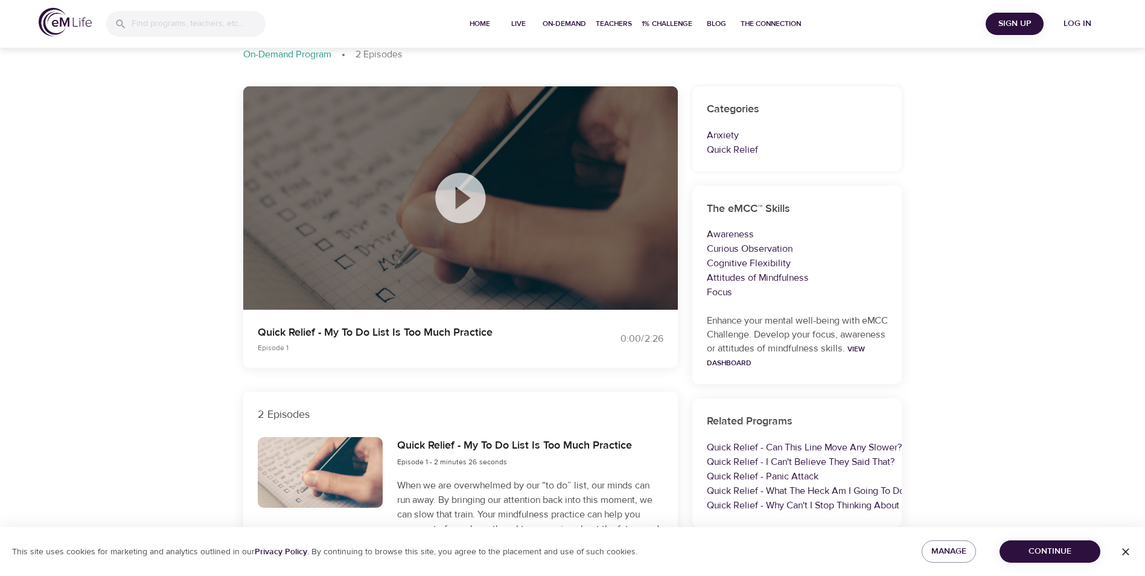
select select "recent"
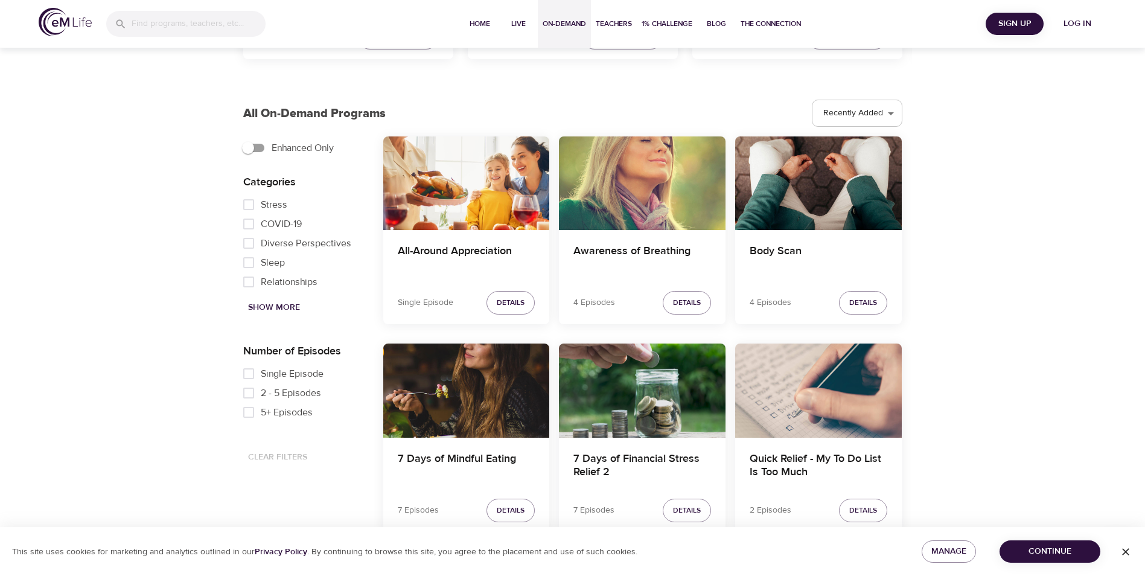
scroll to position [321, 0]
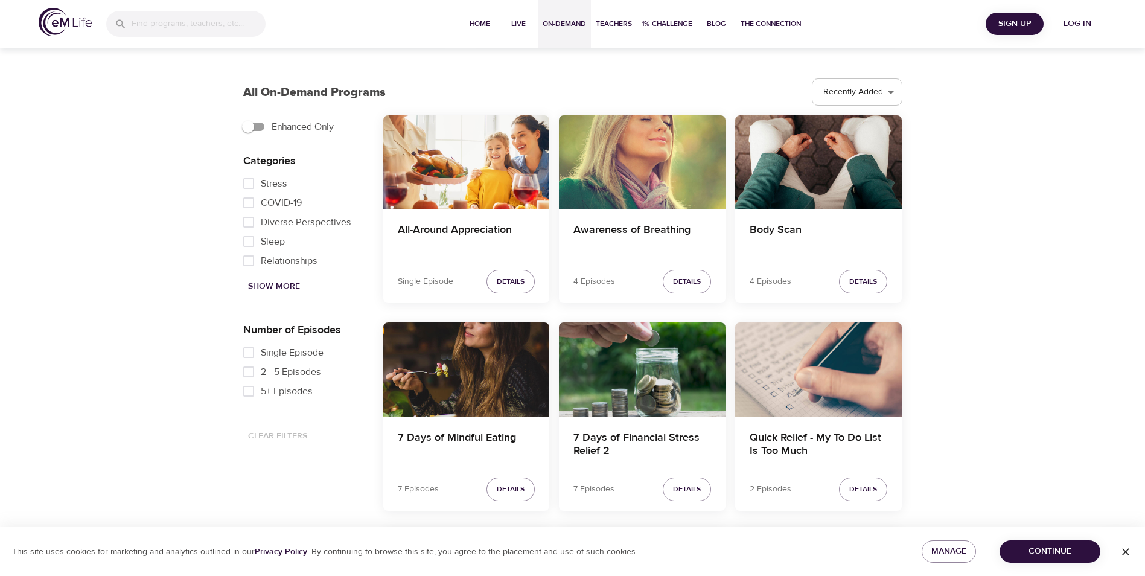
click at [269, 282] on span "Show More" at bounding box center [274, 286] width 52 height 15
click at [250, 222] on input "Parenting" at bounding box center [249, 212] width 24 height 19
checkbox input "true"
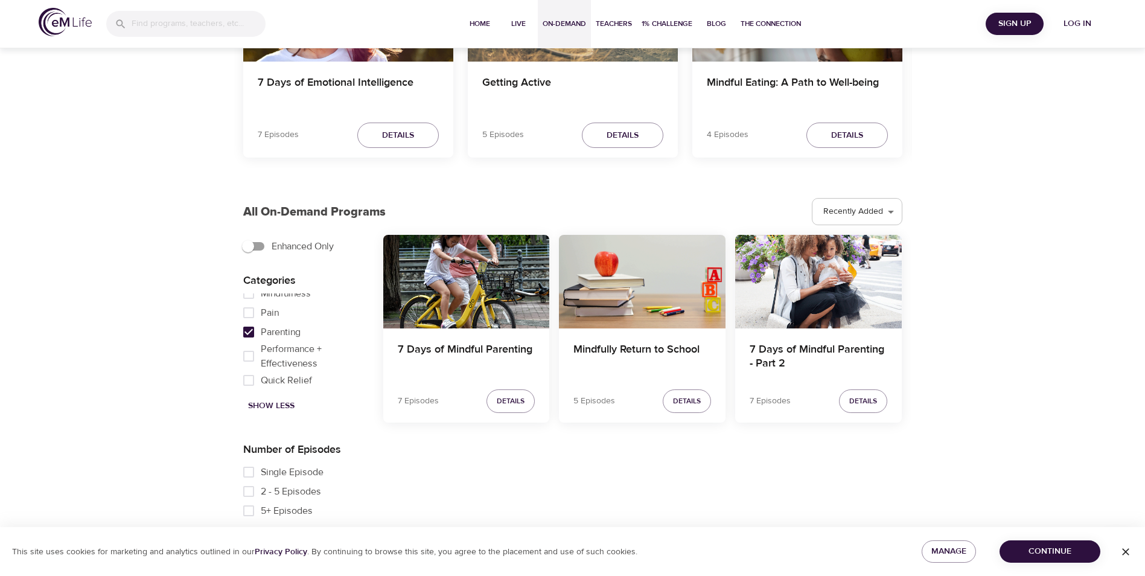
scroll to position [201, 0]
click at [502, 404] on span "Details" at bounding box center [511, 401] width 28 height 13
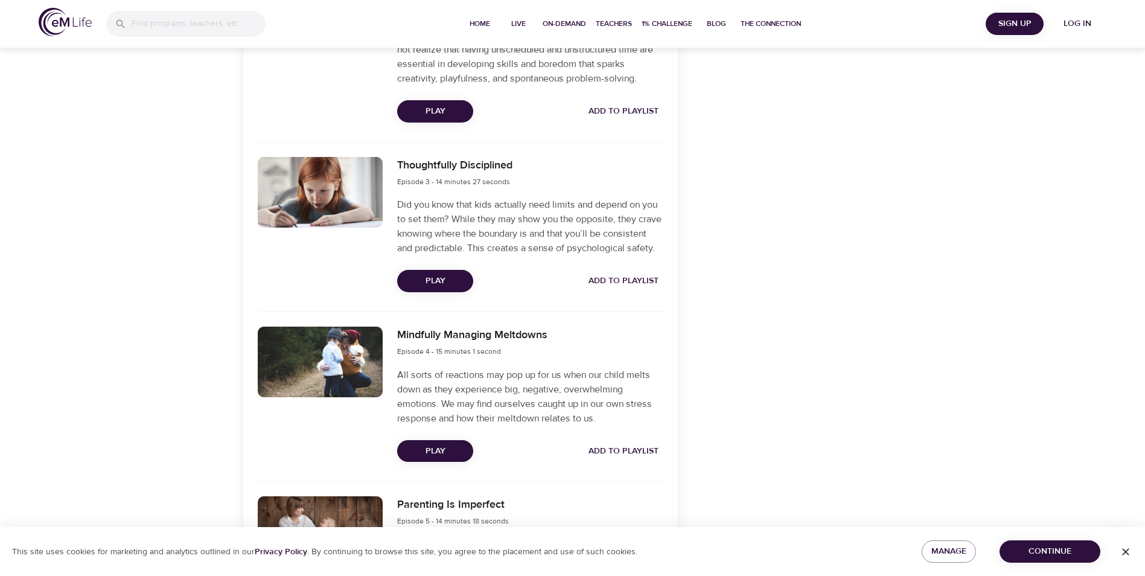
scroll to position [785, 0]
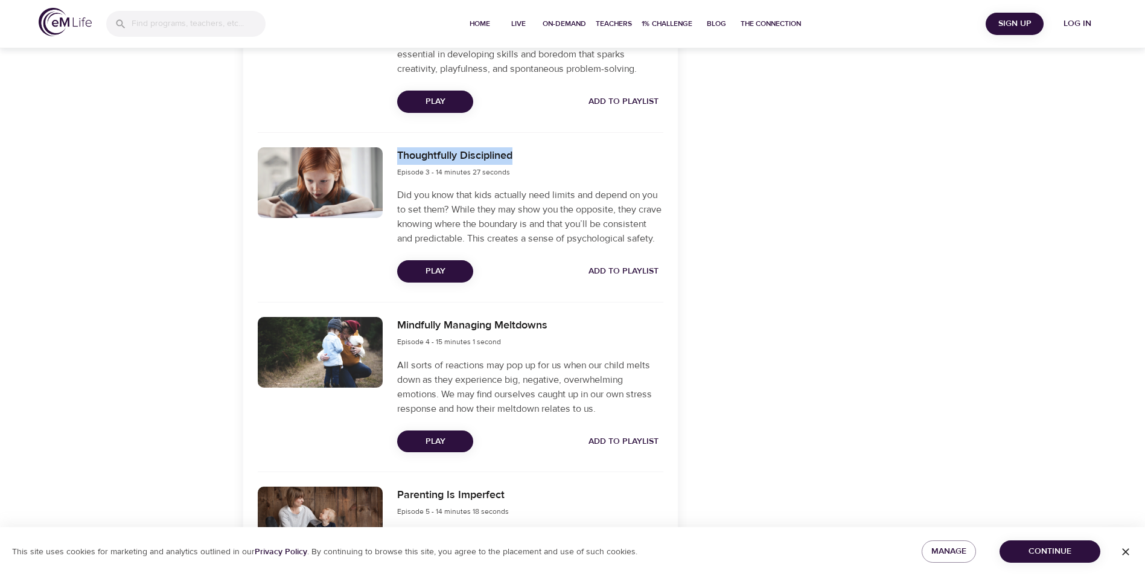
drag, startPoint x: 537, startPoint y: 172, endPoint x: 387, endPoint y: 173, distance: 150.3
click at [387, 173] on div "Thoughtfully Disciplined Episode 3 - 14 minutes 27 seconds Did you know that ki…" at bounding box center [460, 215] width 420 height 150
drag, startPoint x: 387, startPoint y: 173, endPoint x: 410, endPoint y: 176, distance: 23.2
copy div "Thoughtfully Disciplined"
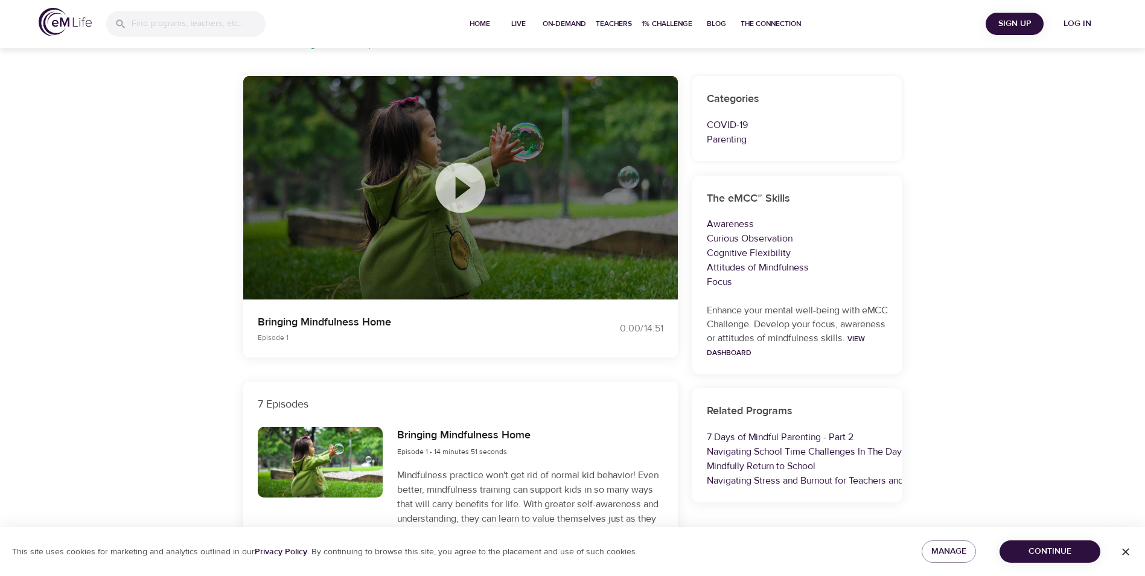
scroll to position [0, 0]
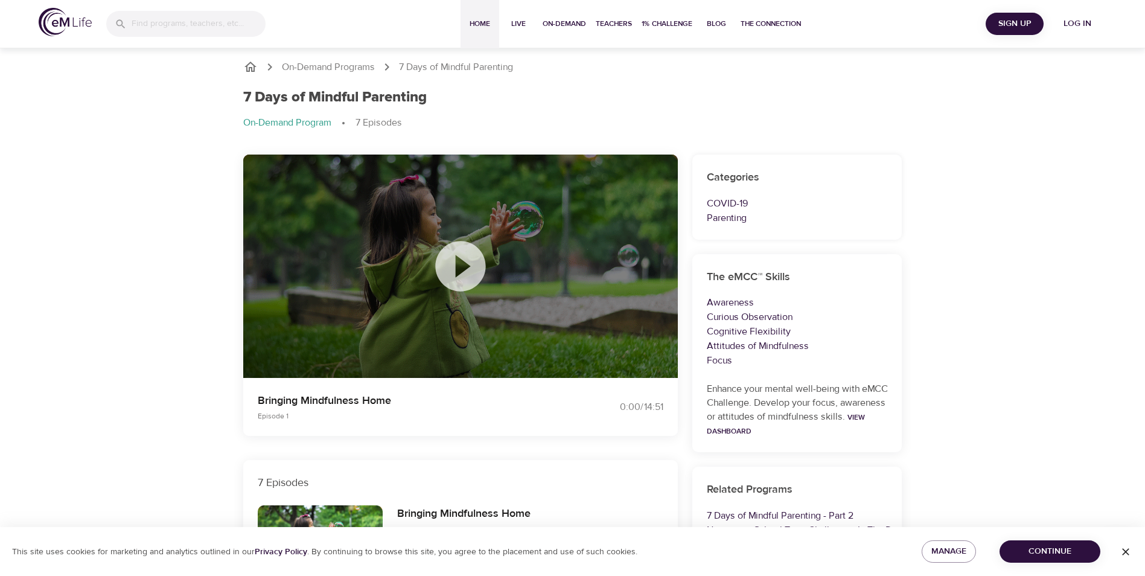
click at [479, 22] on span "Home" at bounding box center [479, 24] width 29 height 13
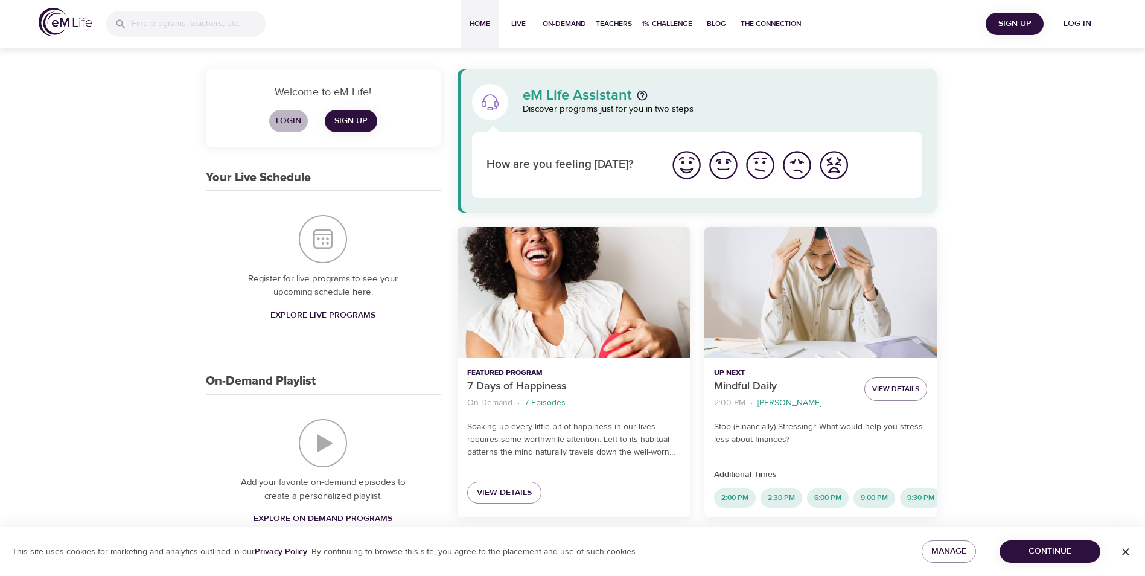
click at [285, 113] on span "Login" at bounding box center [288, 120] width 29 height 15
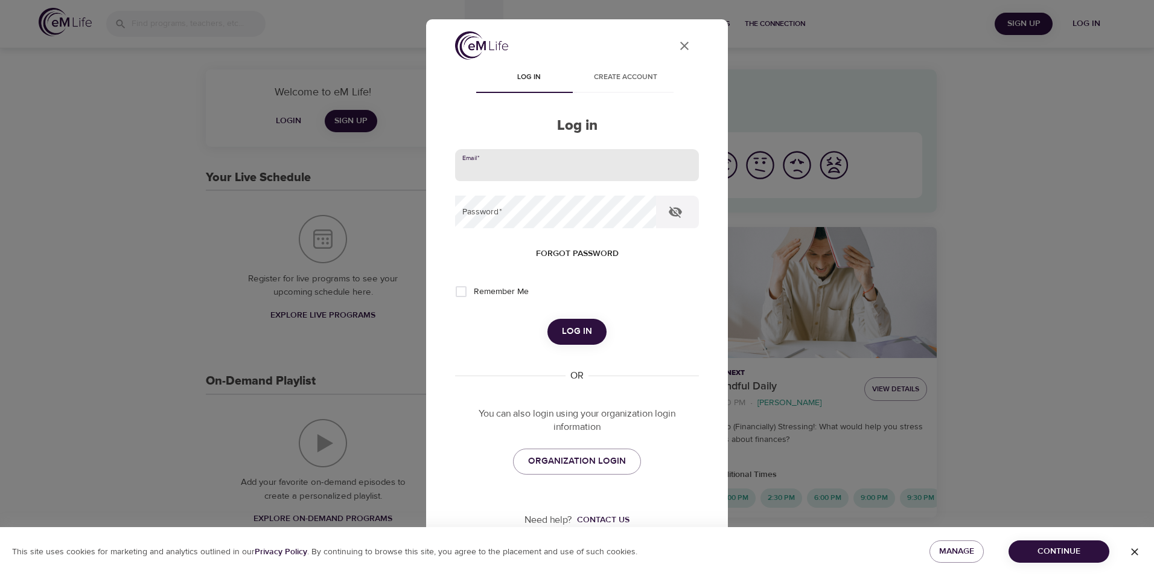
click at [514, 158] on input "email" at bounding box center [577, 165] width 244 height 33
type input "[EMAIL_ADDRESS][DOMAIN_NAME]"
click at [547, 319] on button "Log in" at bounding box center [576, 331] width 59 height 25
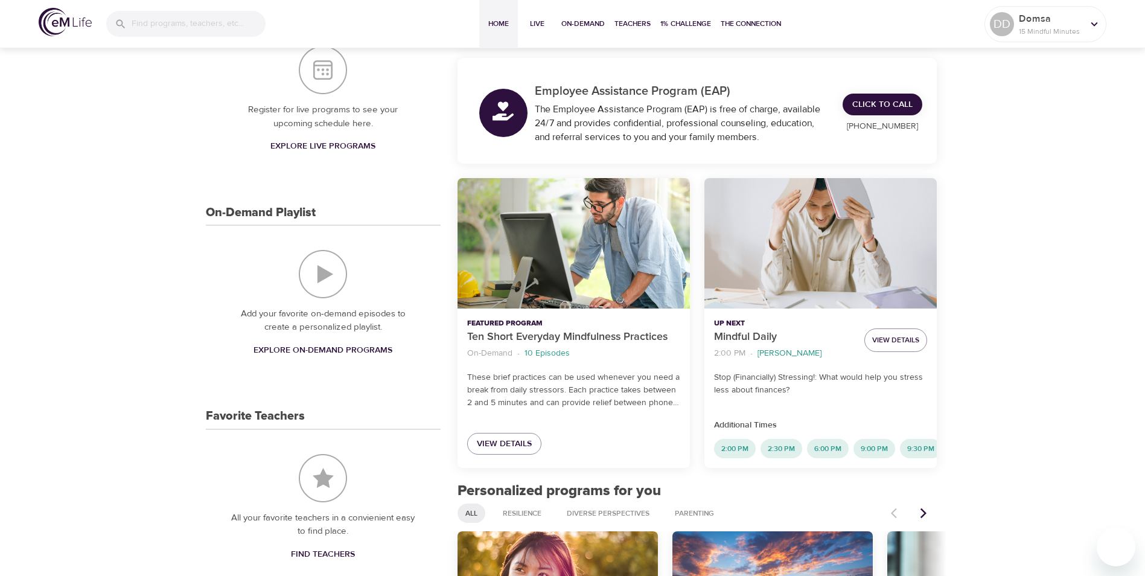
scroll to position [181, 0]
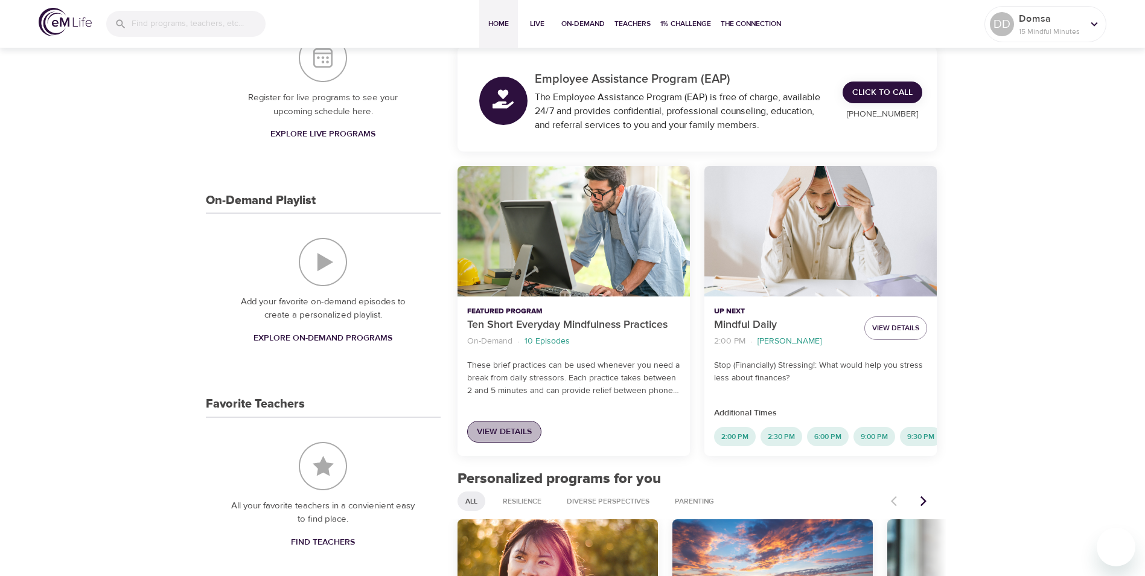
click at [494, 431] on span "View Details" at bounding box center [504, 431] width 55 height 15
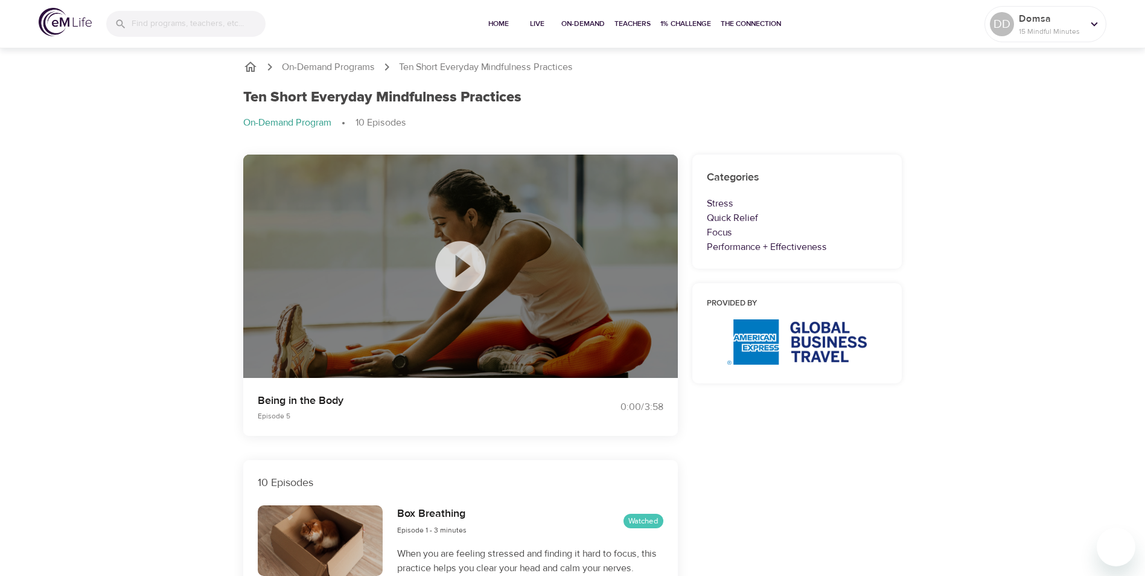
click at [459, 273] on icon at bounding box center [460, 266] width 60 height 60
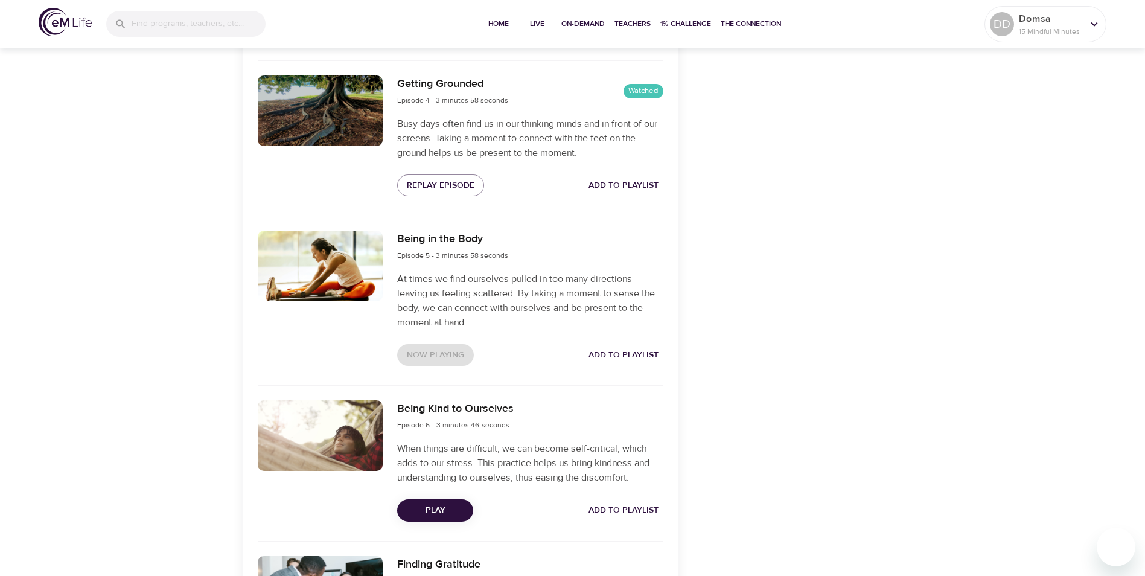
scroll to position [905, 0]
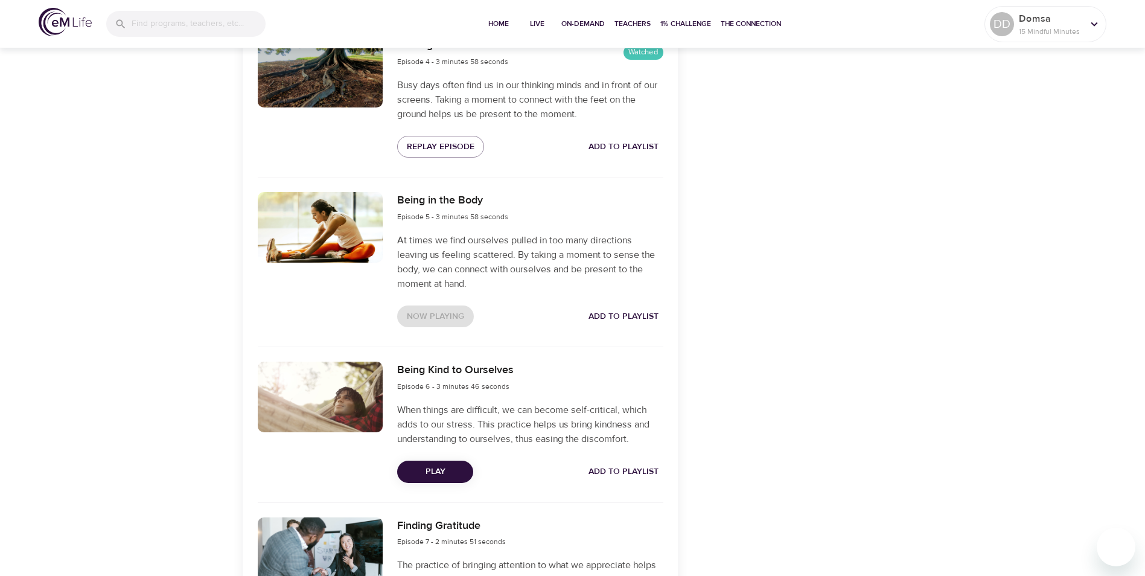
click at [853, 380] on div "Categories Stress Quick Relief Focus Performance + Effectiveness Provided by" at bounding box center [797, 169] width 225 height 1855
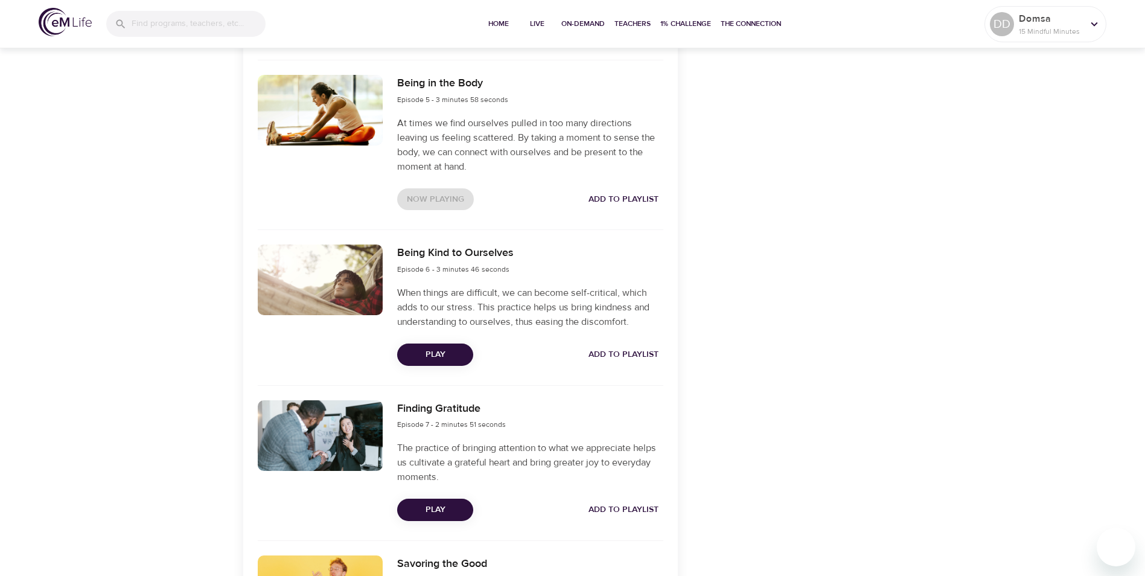
scroll to position [1026, 0]
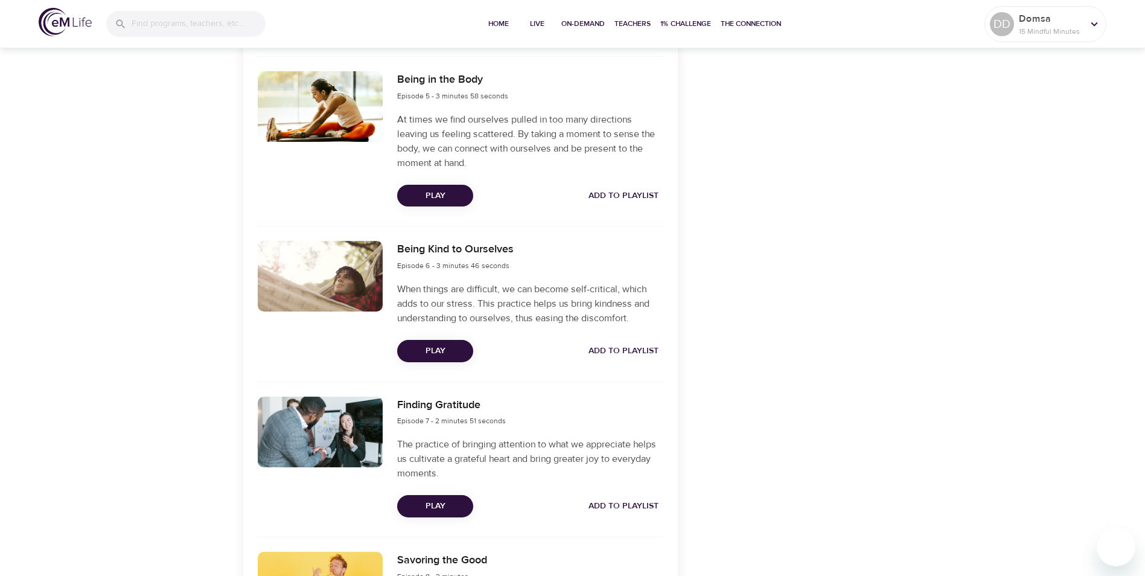
click at [441, 356] on span "Play" at bounding box center [435, 350] width 57 height 15
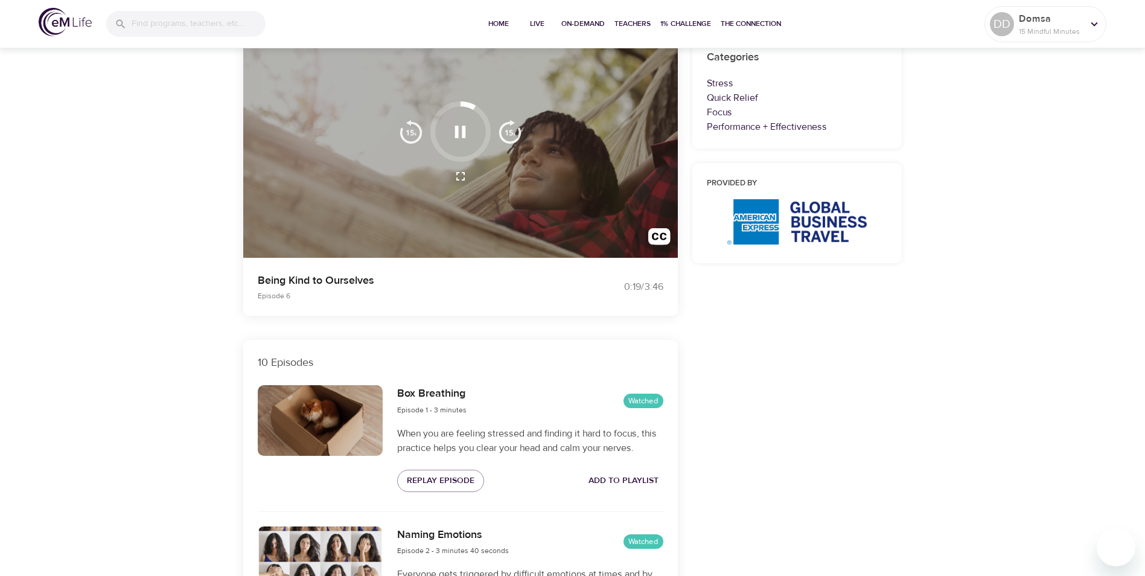
scroll to position [121, 0]
click at [459, 126] on icon "button" at bounding box center [460, 131] width 21 height 21
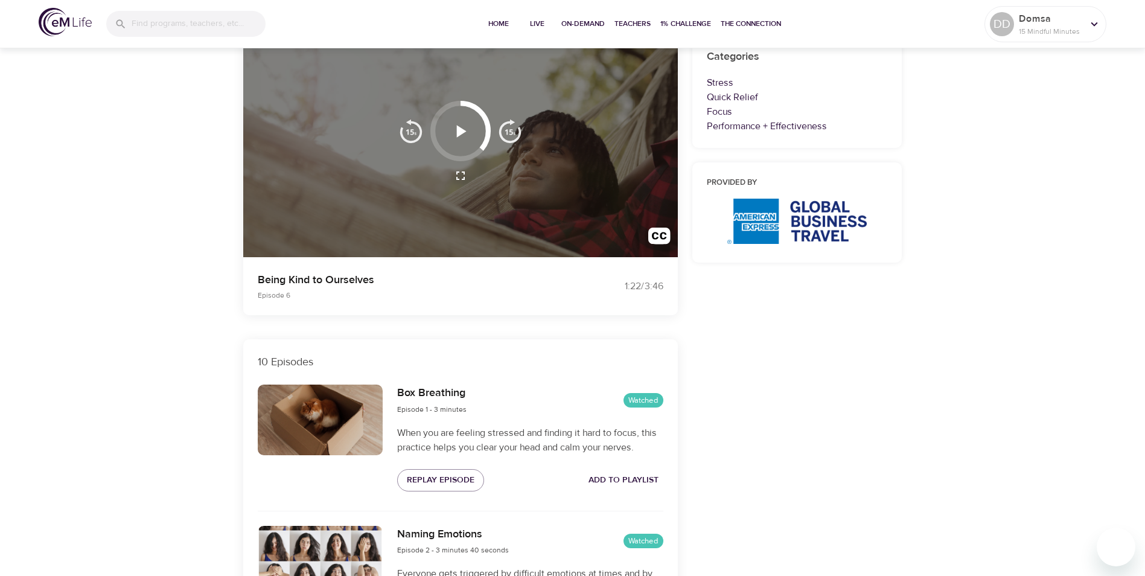
click at [468, 134] on icon "button" at bounding box center [460, 131] width 21 height 21
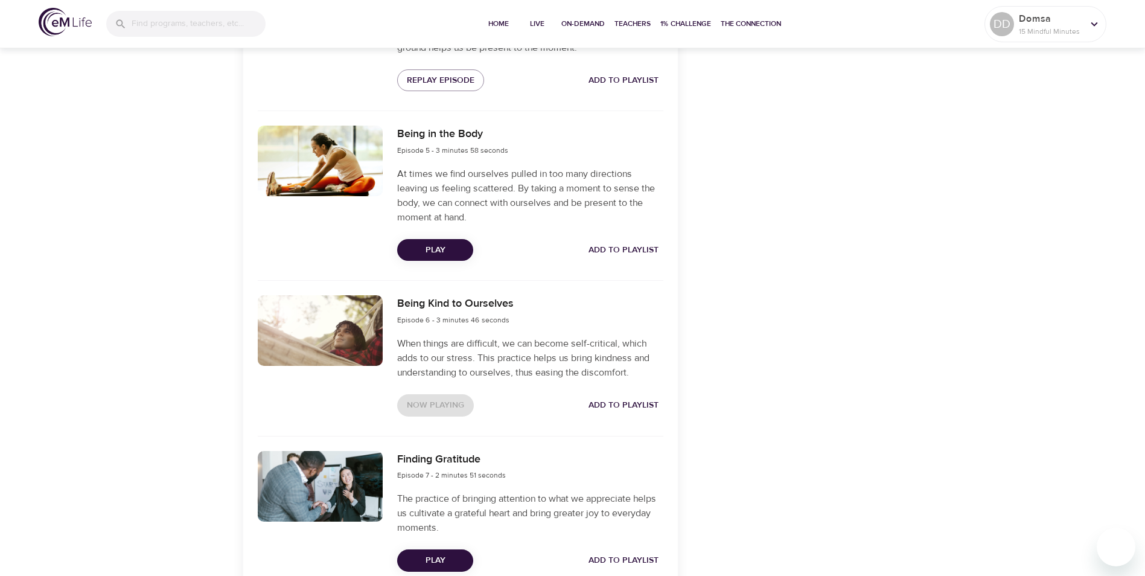
scroll to position [1026, 0]
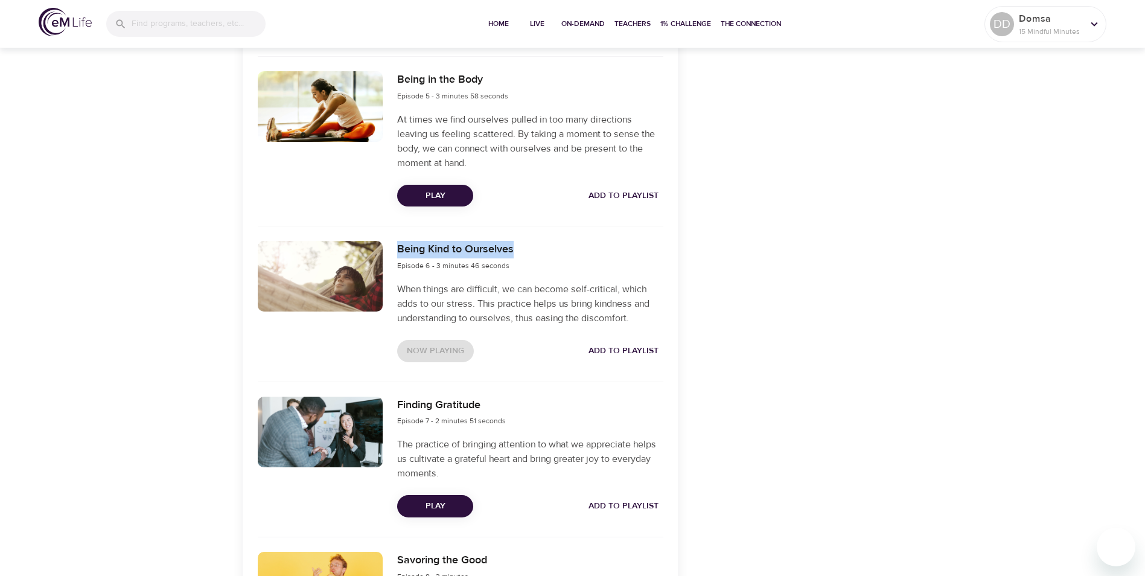
drag, startPoint x: 532, startPoint y: 248, endPoint x: 401, endPoint y: 248, distance: 131.0
click at [401, 248] on div "Being Kind to Ourselves Episode 6 - 3 minutes 46 seconds" at bounding box center [530, 256] width 266 height 31
copy h6 "Being Kind to Ourselves"
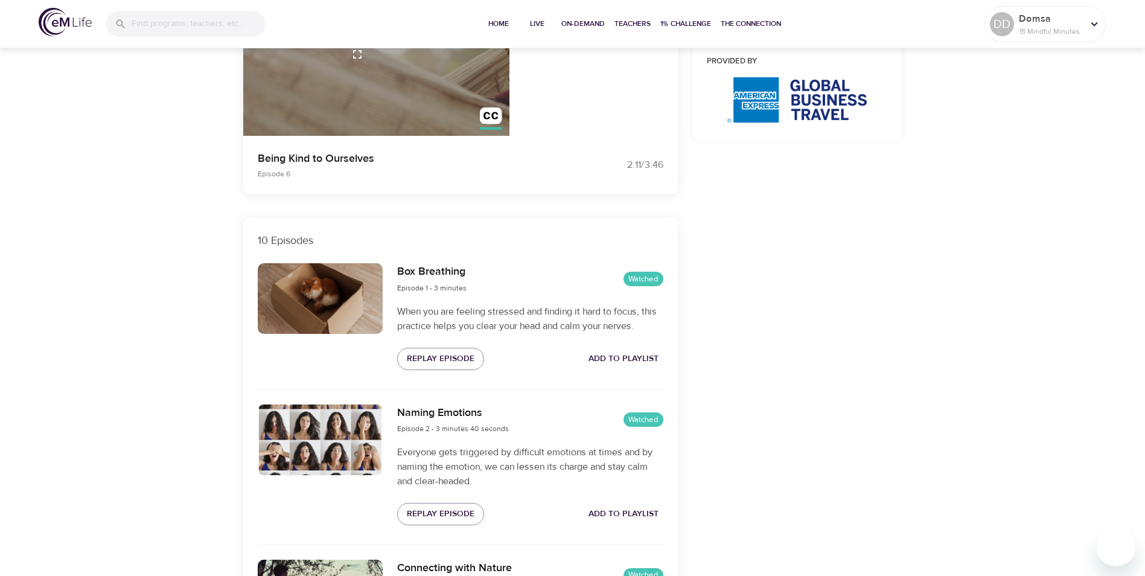
scroll to position [241, 0]
drag, startPoint x: 497, startPoint y: 271, endPoint x: 394, endPoint y: 271, distance: 103.2
click at [394, 271] on div "Box Breathing Episode 1 - 3 minutes Watched When you are feeling stressed and f…" at bounding box center [530, 317] width 280 height 121
copy h6 "Box Breathing"
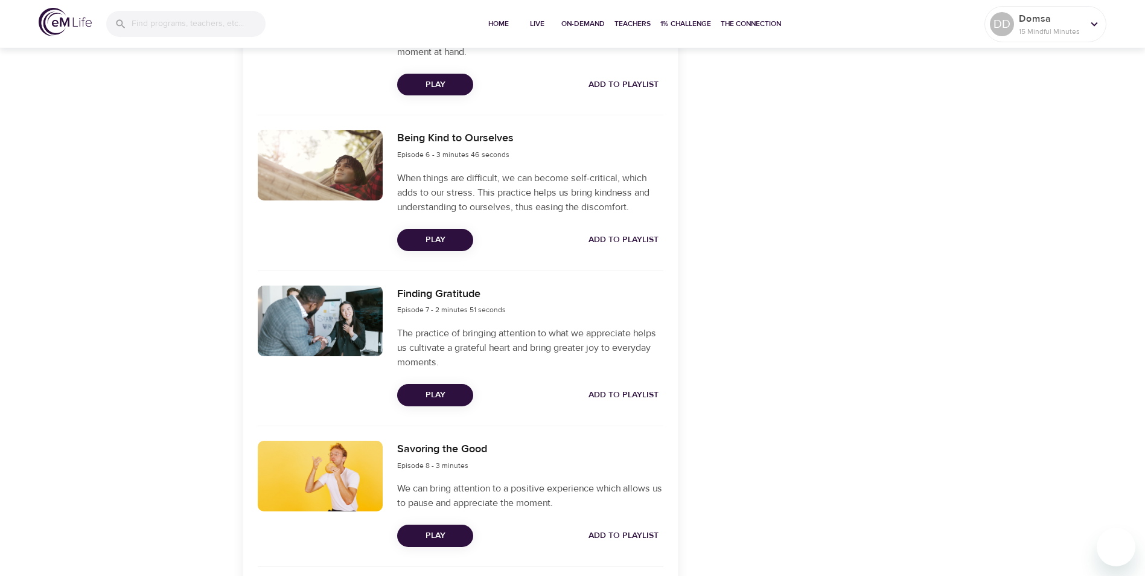
scroll to position [1147, 0]
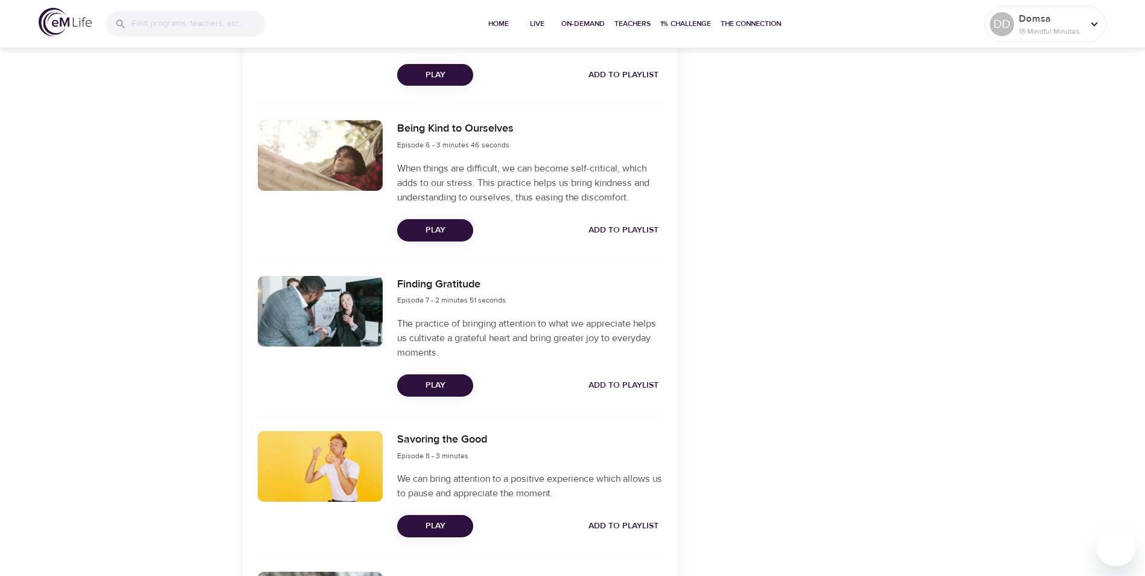
click at [435, 394] on button "Play" at bounding box center [435, 385] width 76 height 22
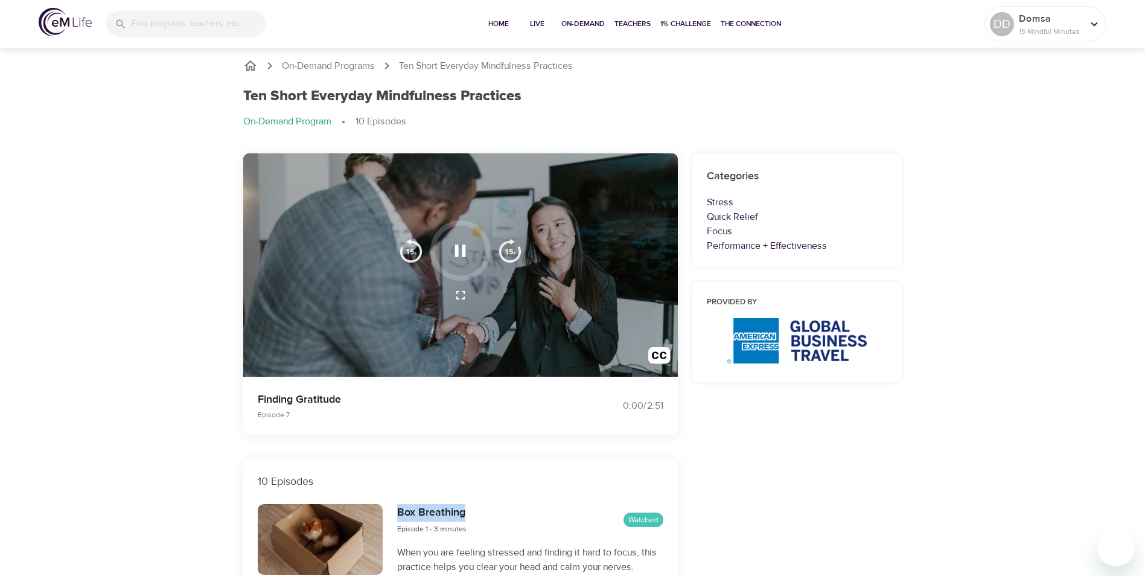
scroll to position [0, 0]
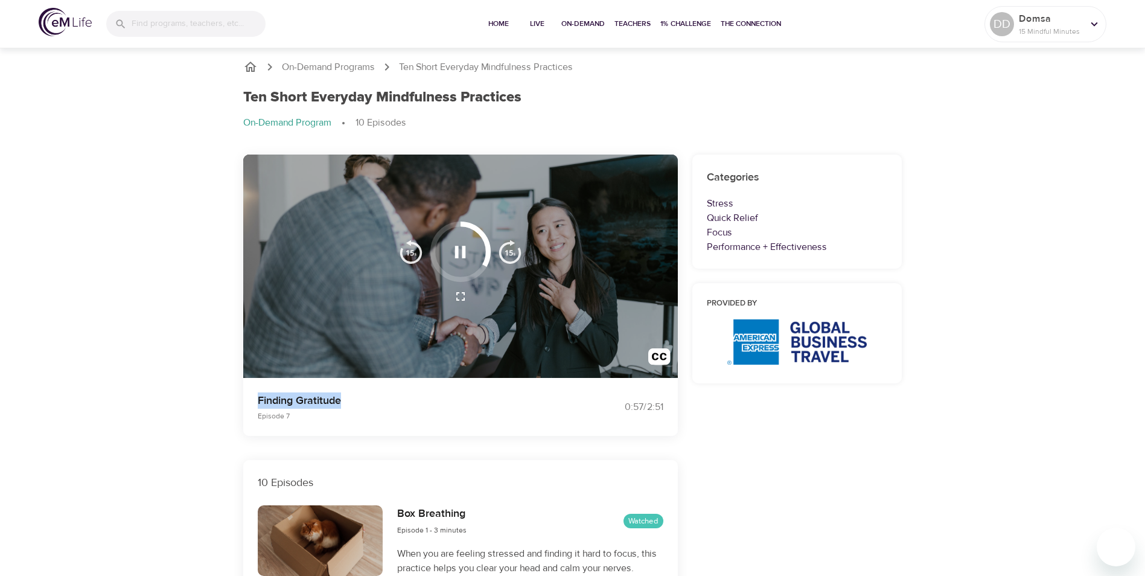
drag, startPoint x: 257, startPoint y: 399, endPoint x: 340, endPoint y: 398, distance: 82.7
click at [342, 397] on p "Finding Gratitude" at bounding box center [408, 400] width 301 height 16
drag, startPoint x: 340, startPoint y: 398, endPoint x: 333, endPoint y: 398, distance: 7.2
copy p "Finding Gratitude"
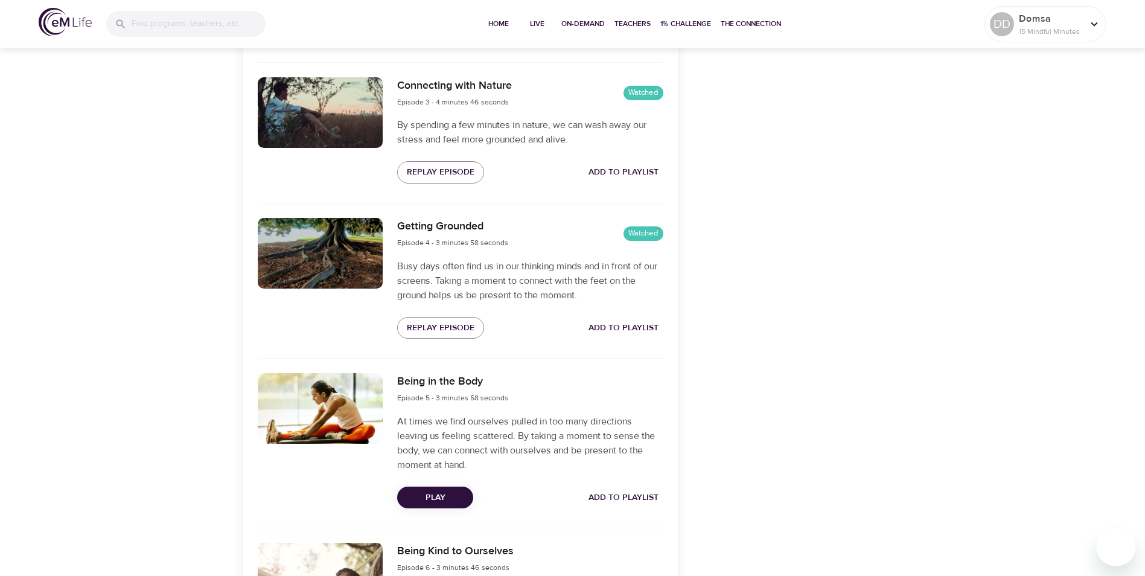
scroll to position [966, 0]
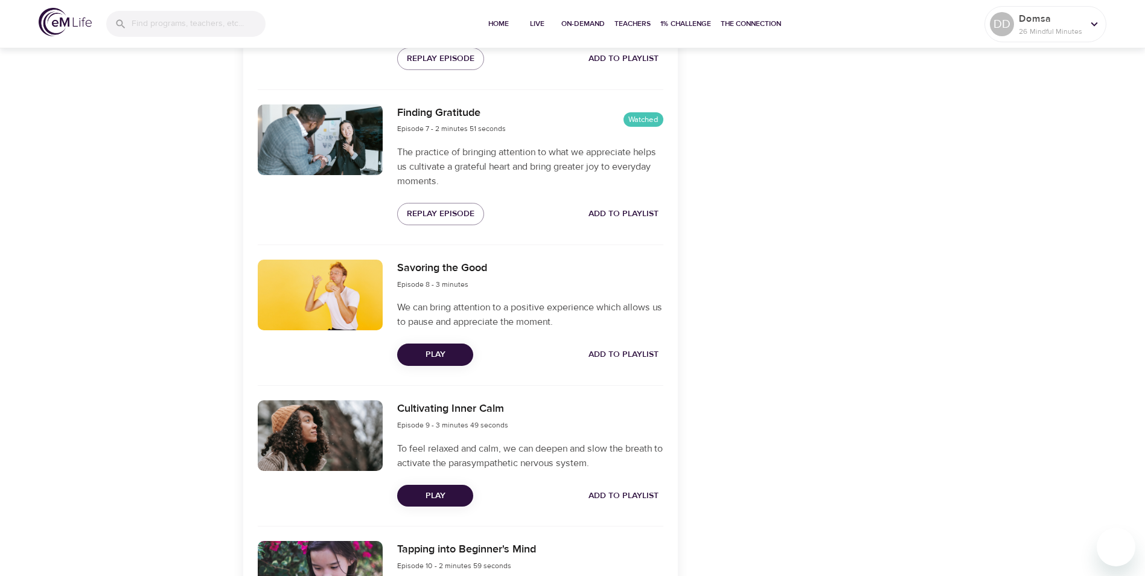
scroll to position [1298, 0]
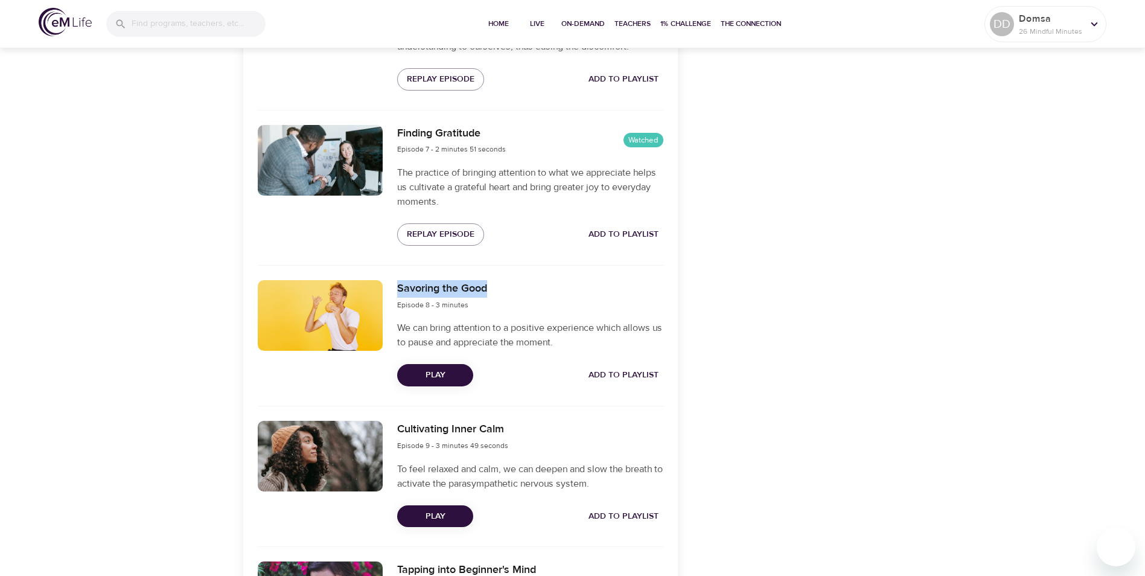
drag, startPoint x: 397, startPoint y: 287, endPoint x: 493, endPoint y: 293, distance: 96.8
click at [493, 293] on div "Savoring the Good Episode 8 - 3 minutes We can bring attention to a positive ex…" at bounding box center [530, 333] width 280 height 121
copy h6 "Savoring the Good"
click at [447, 380] on span "Play" at bounding box center [435, 375] width 57 height 15
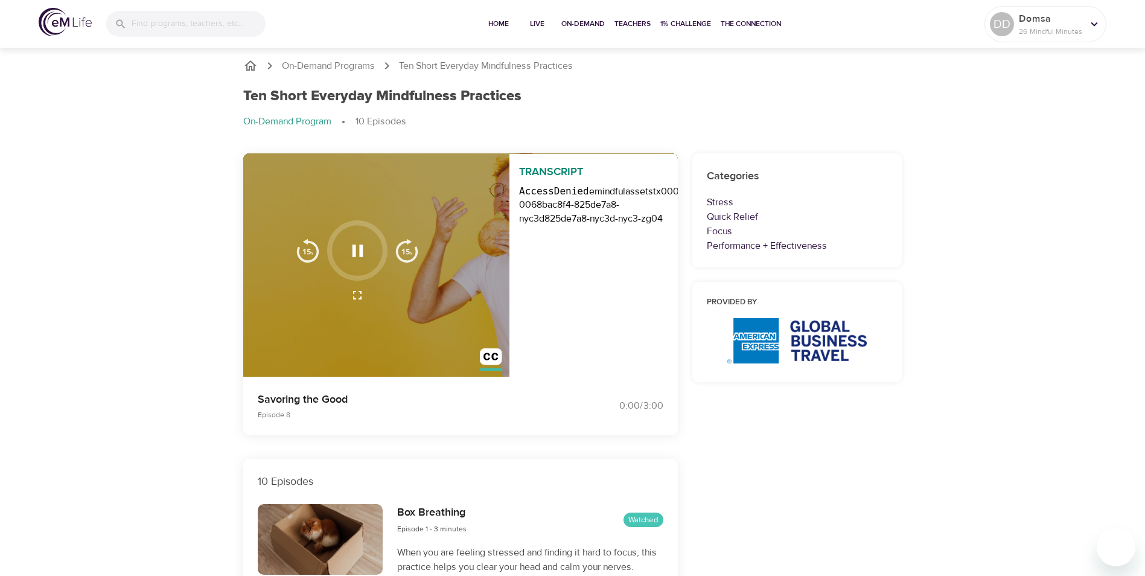
scroll to position [0, 0]
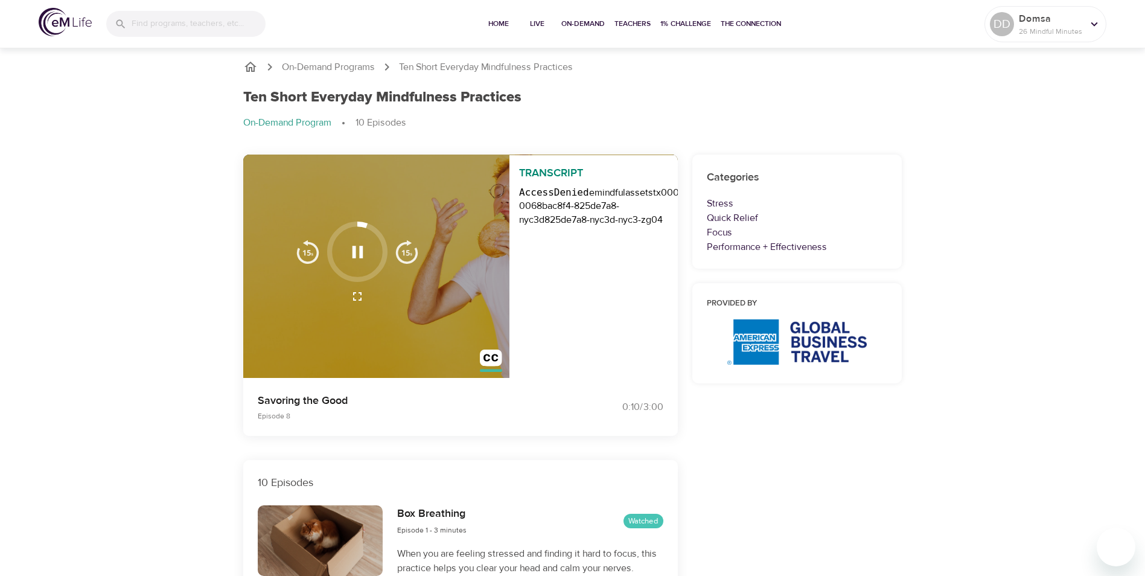
click at [483, 368] on img "button" at bounding box center [491, 360] width 22 height 22
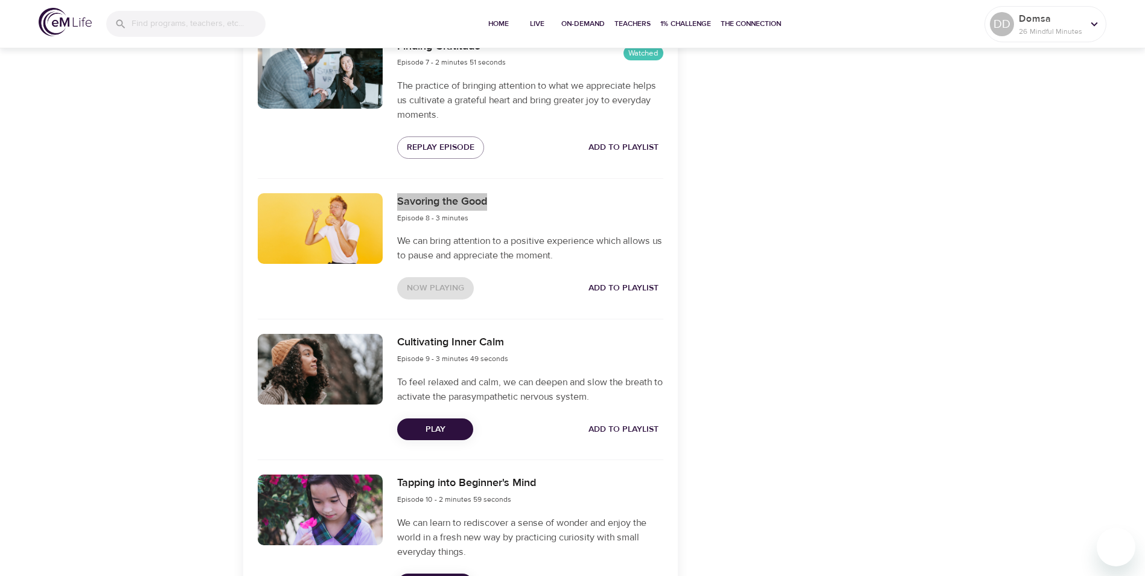
scroll to position [1388, 0]
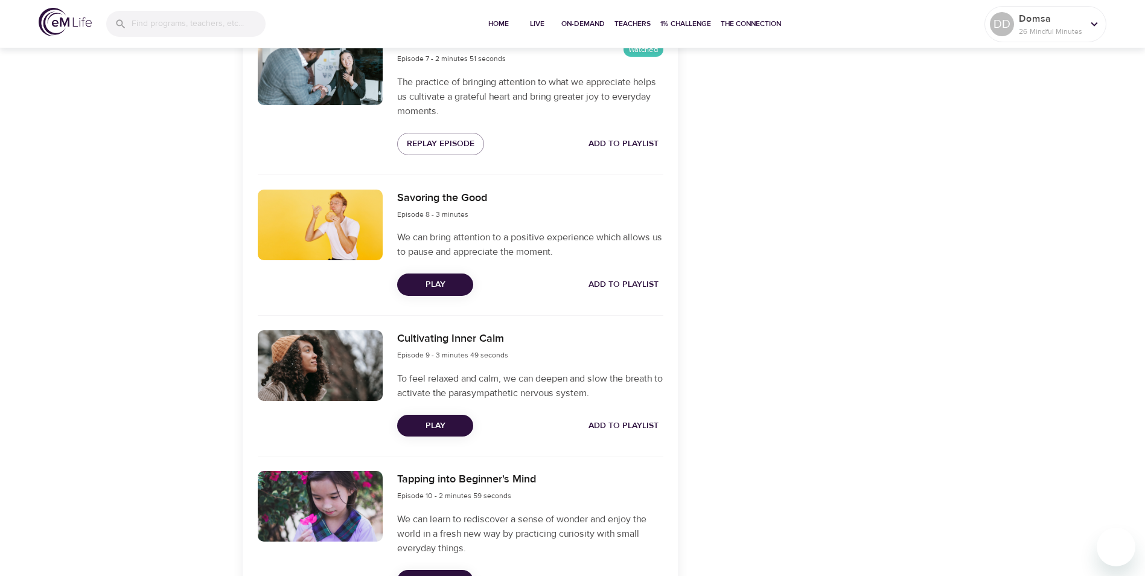
click at [287, 302] on div at bounding box center [320, 242] width 140 height 121
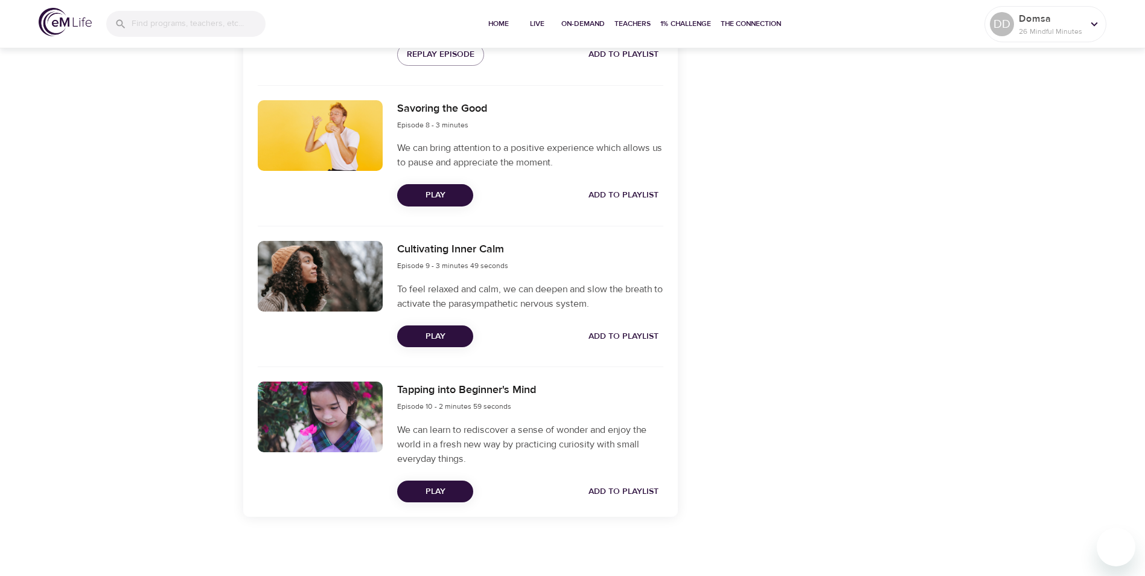
scroll to position [1479, 0]
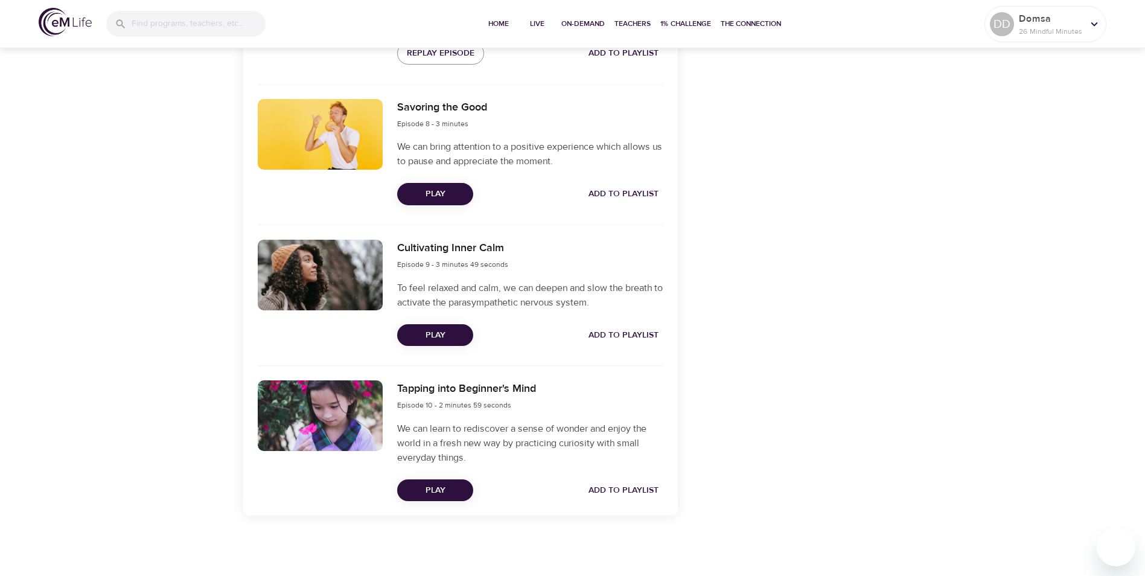
click at [448, 338] on span "Play" at bounding box center [435, 335] width 57 height 15
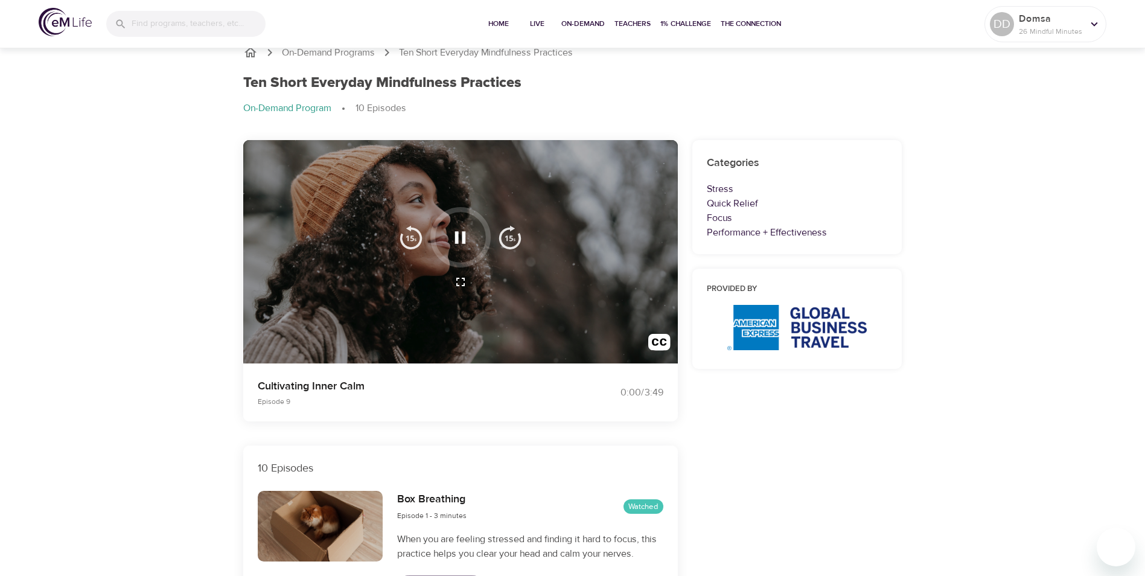
scroll to position [0, 0]
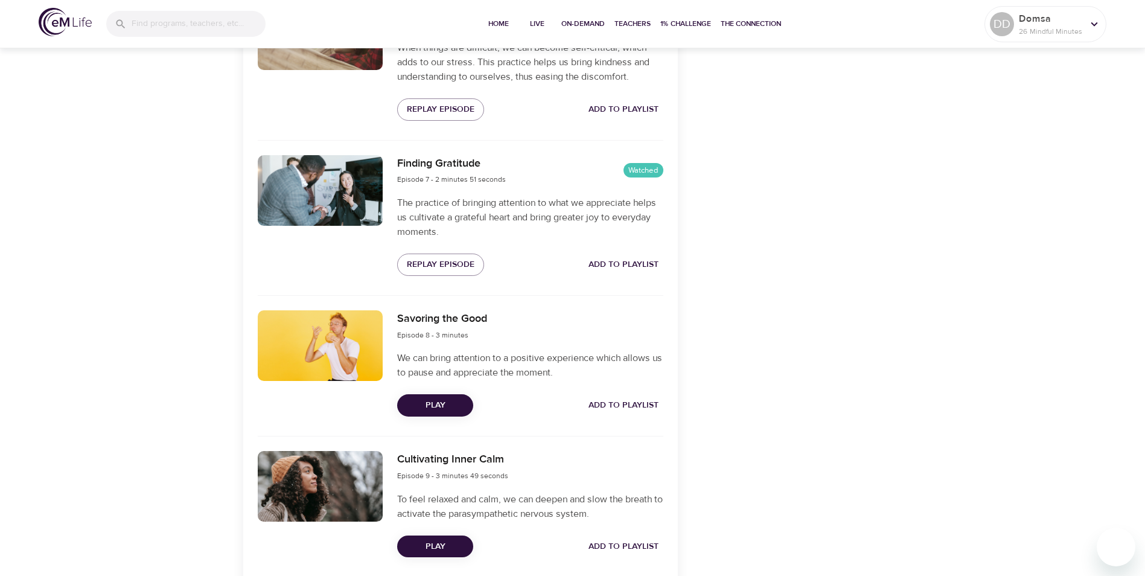
scroll to position [1449, 0]
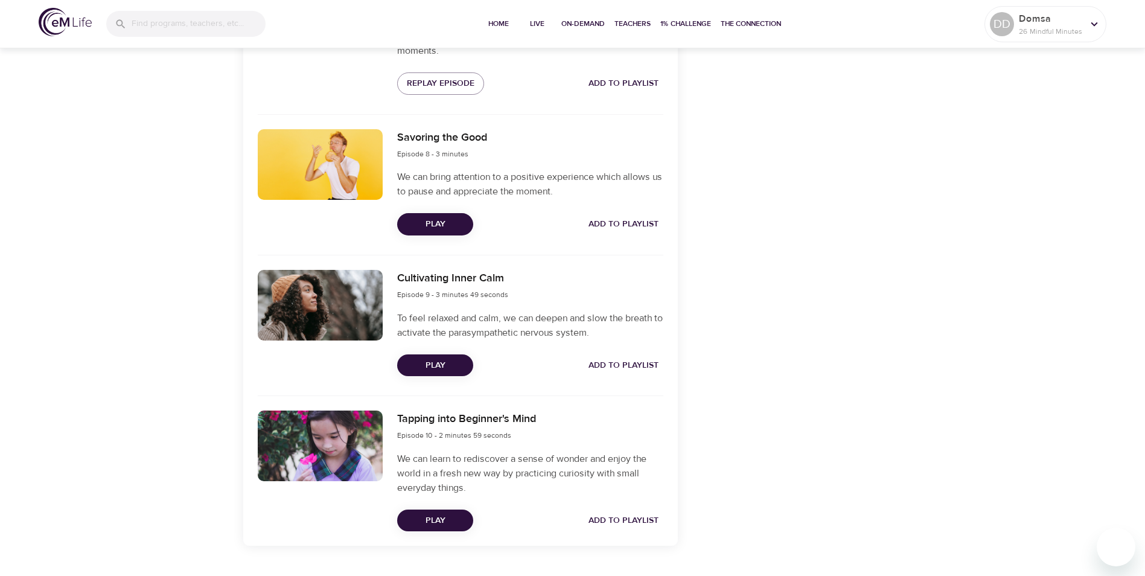
click at [434, 521] on span "Play" at bounding box center [435, 520] width 57 height 15
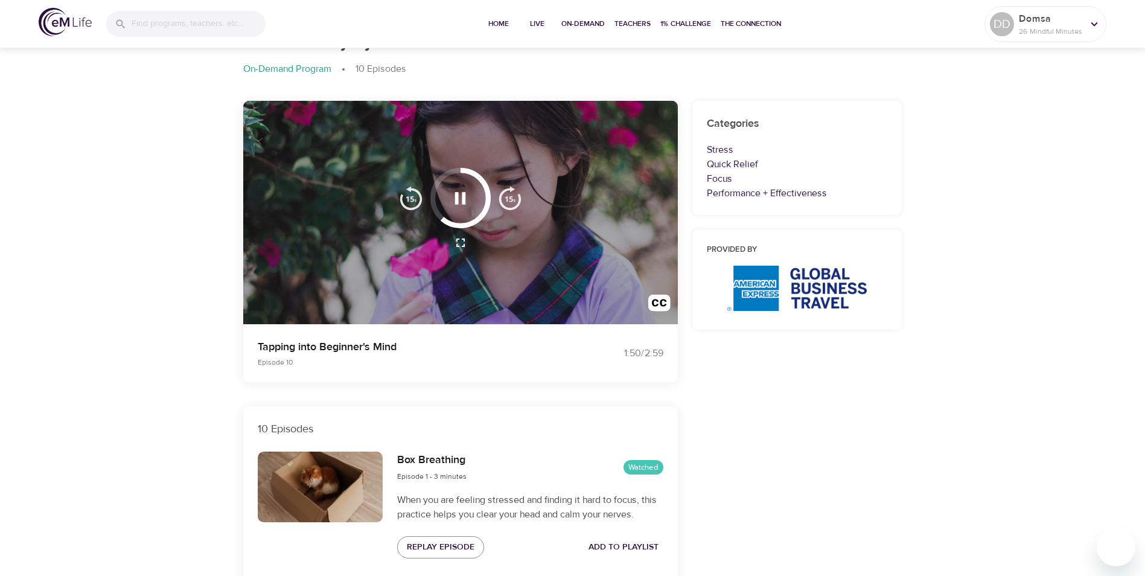
scroll to position [30, 0]
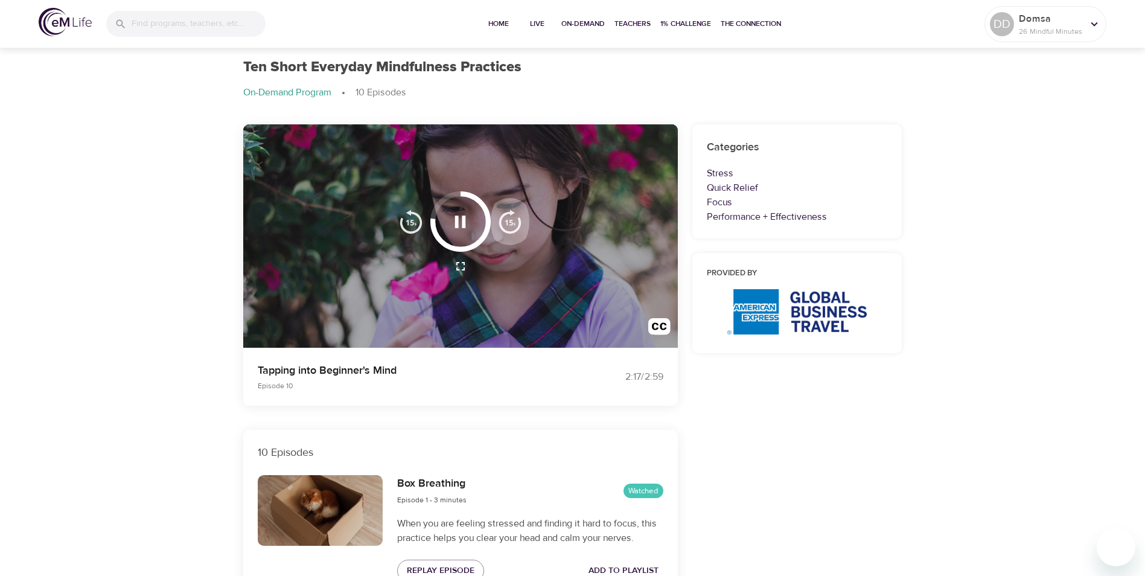
click at [505, 222] on img "button" at bounding box center [510, 221] width 24 height 24
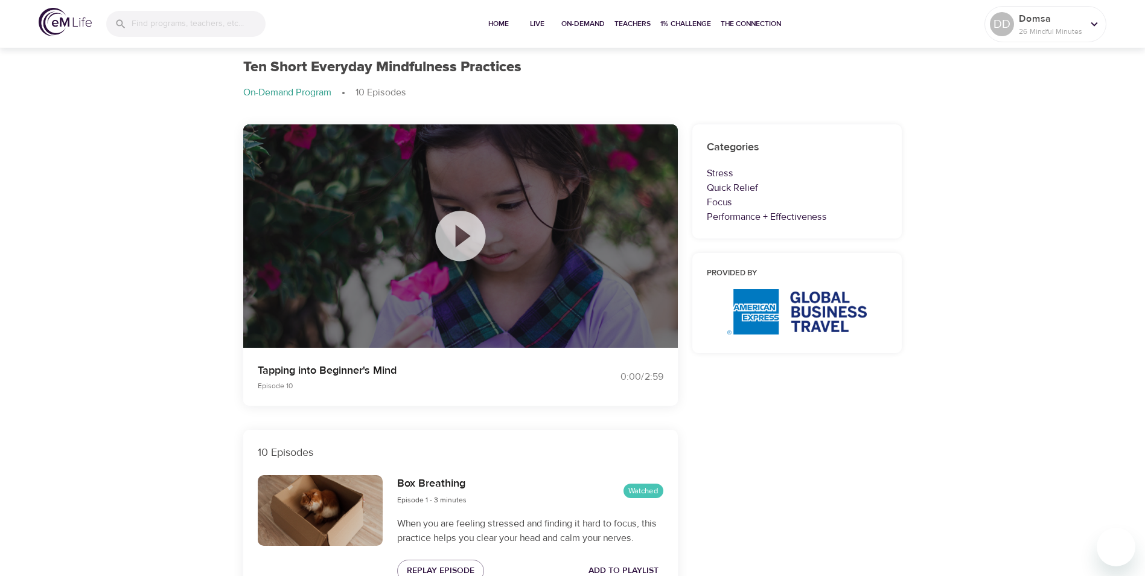
click at [674, 28] on span "1% Challenge" at bounding box center [685, 24] width 51 height 13
